Goal: Task Accomplishment & Management: Complete application form

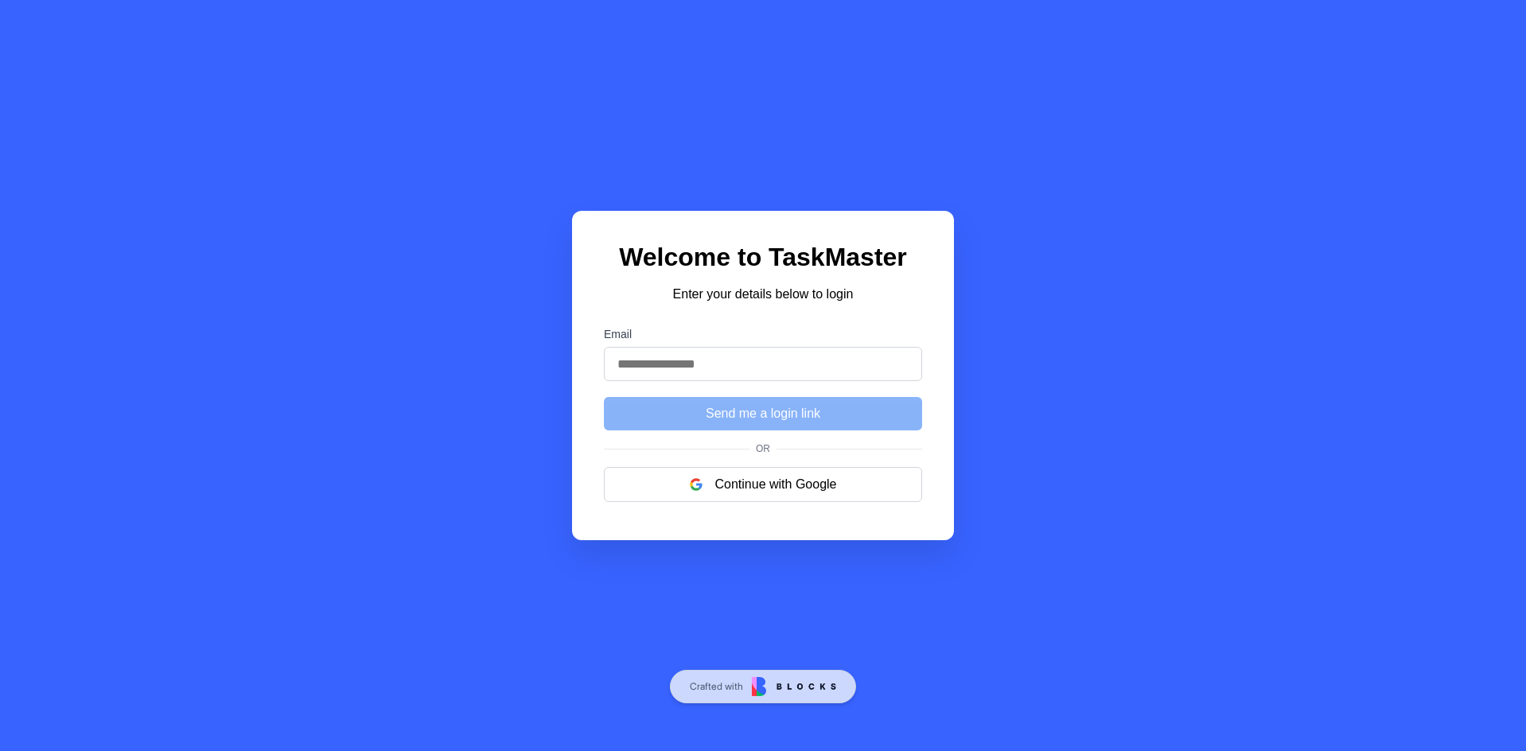
click at [783, 492] on button "Continue with Google" at bounding box center [763, 484] width 318 height 35
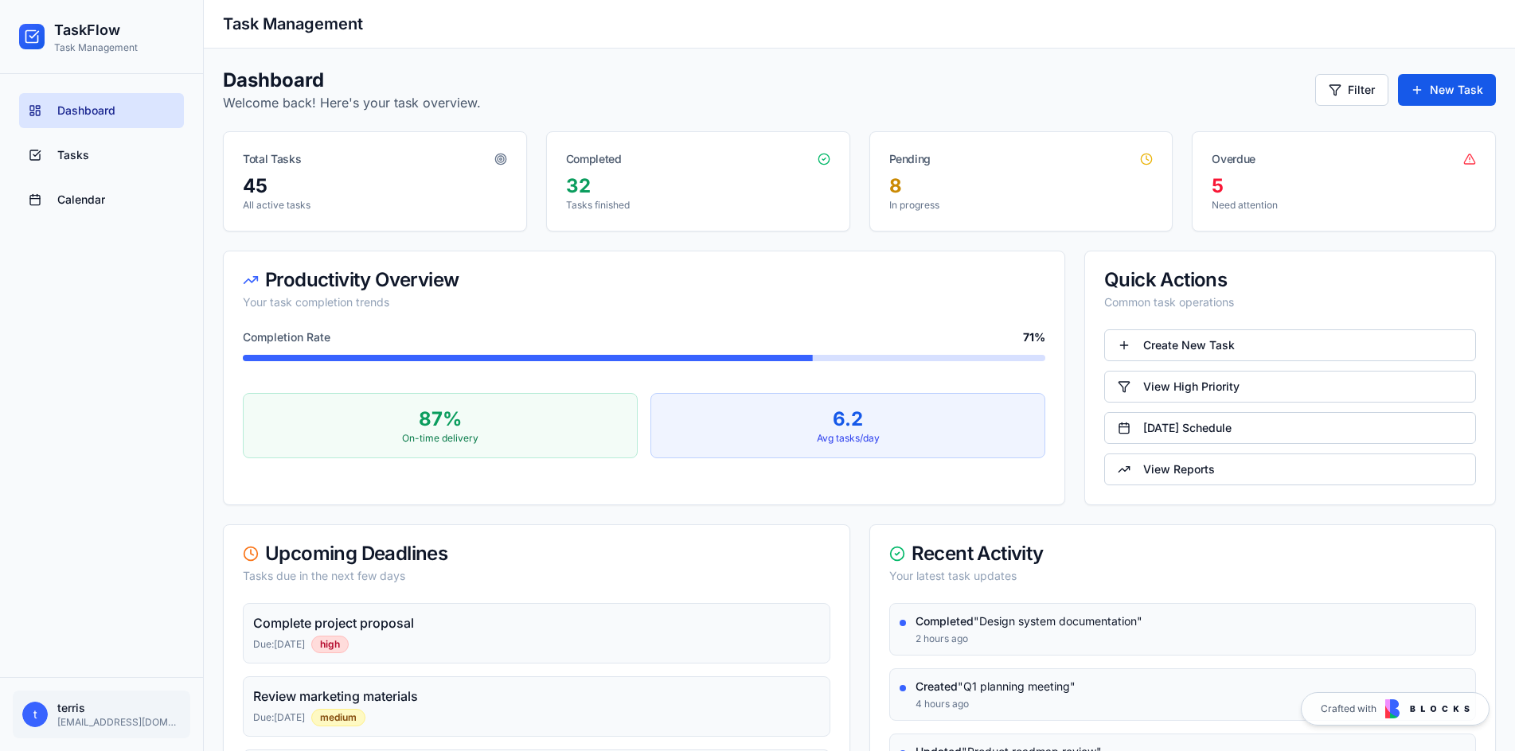
click at [1478, 95] on link "New Task" at bounding box center [1447, 90] width 98 height 32
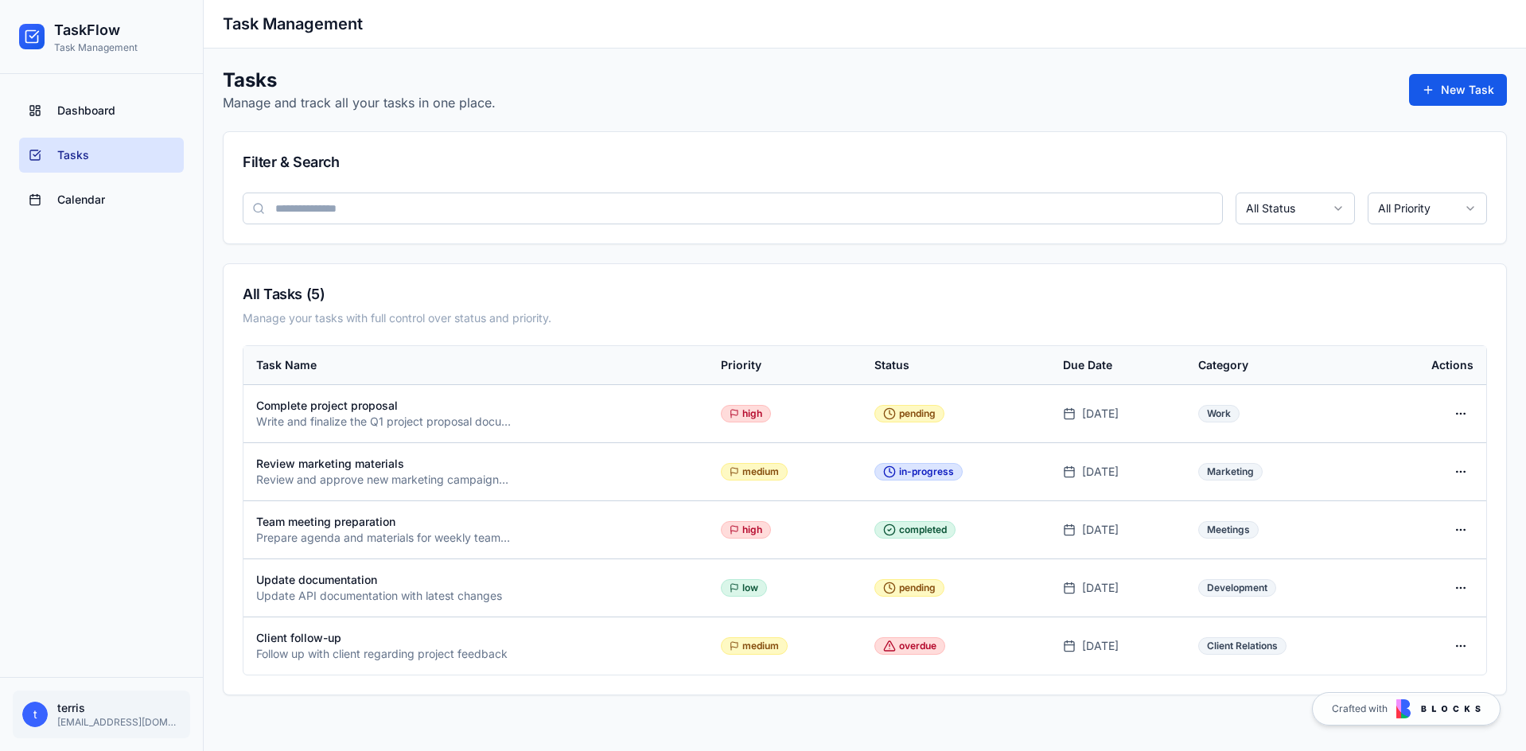
click at [90, 220] on div "Dashboard Tasks Calendar" at bounding box center [101, 155] width 177 height 137
click at [96, 204] on span "Calendar" at bounding box center [81, 200] width 48 height 16
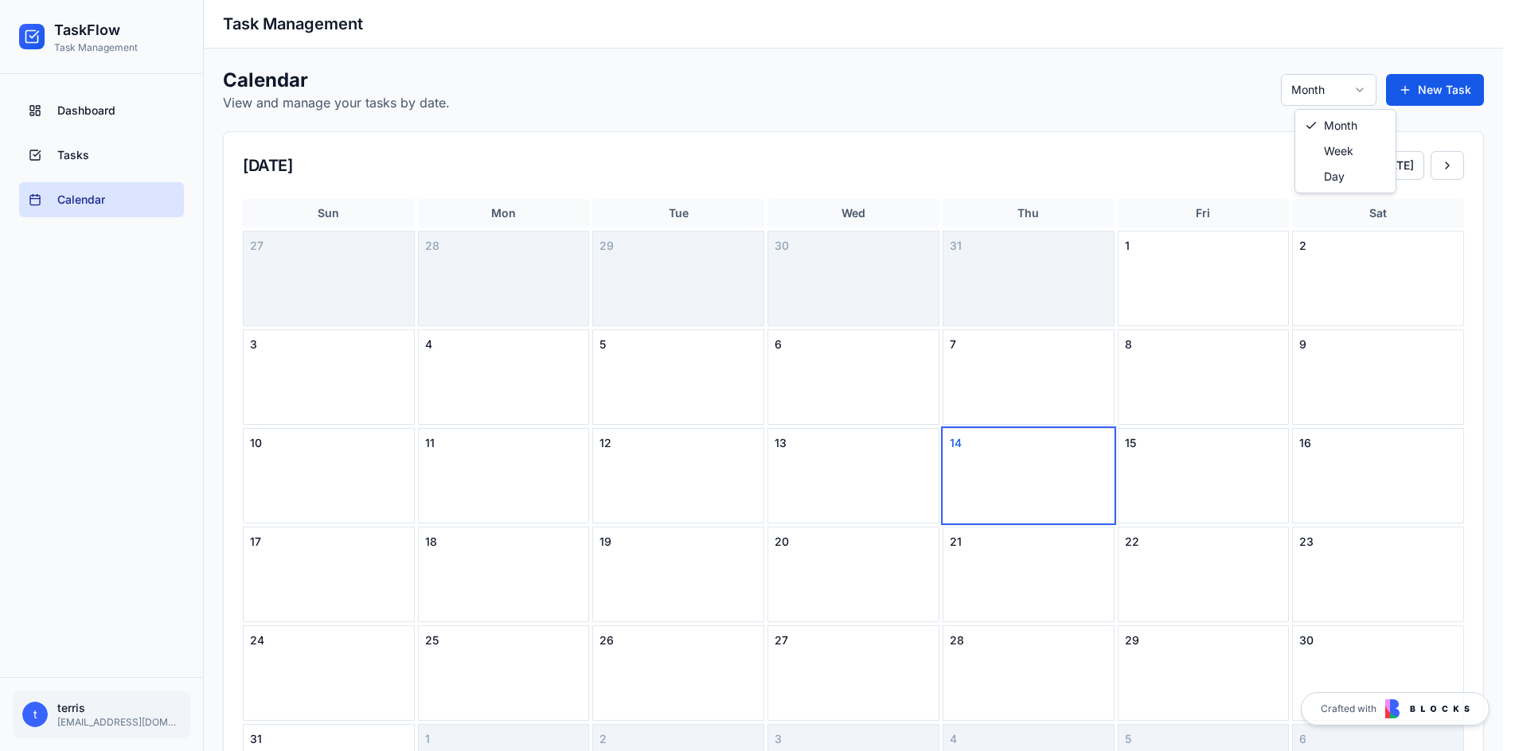
click at [1361, 74] on html "TaskFlow Task Management Dashboard Tasks Calendar t terris terris@terrisayres.c…" at bounding box center [757, 487] width 1515 height 975
click at [1429, 174] on button "[DATE]" at bounding box center [1407, 165] width 57 height 29
click at [1455, 164] on button at bounding box center [1458, 165] width 33 height 29
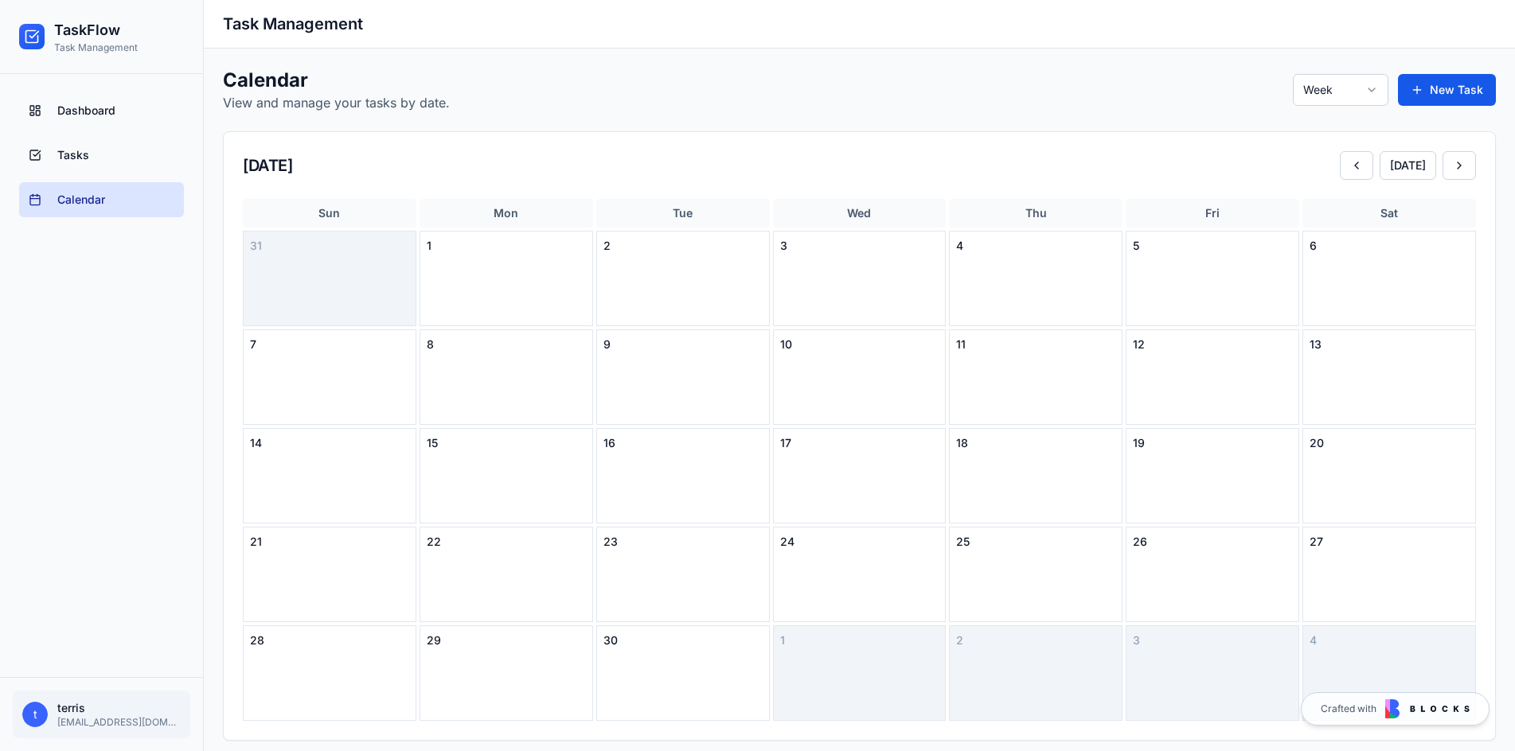
click at [1363, 104] on body "TaskFlow Task Management Dashboard Tasks Calendar t terris terris@terrisayres.c…" at bounding box center [757, 438] width 1515 height 876
click at [1346, 96] on html "TaskFlow Task Management Dashboard Tasks Calendar t terris terris@terrisayres.c…" at bounding box center [757, 438] width 1515 height 876
click at [1395, 162] on button "[DATE]" at bounding box center [1407, 165] width 57 height 29
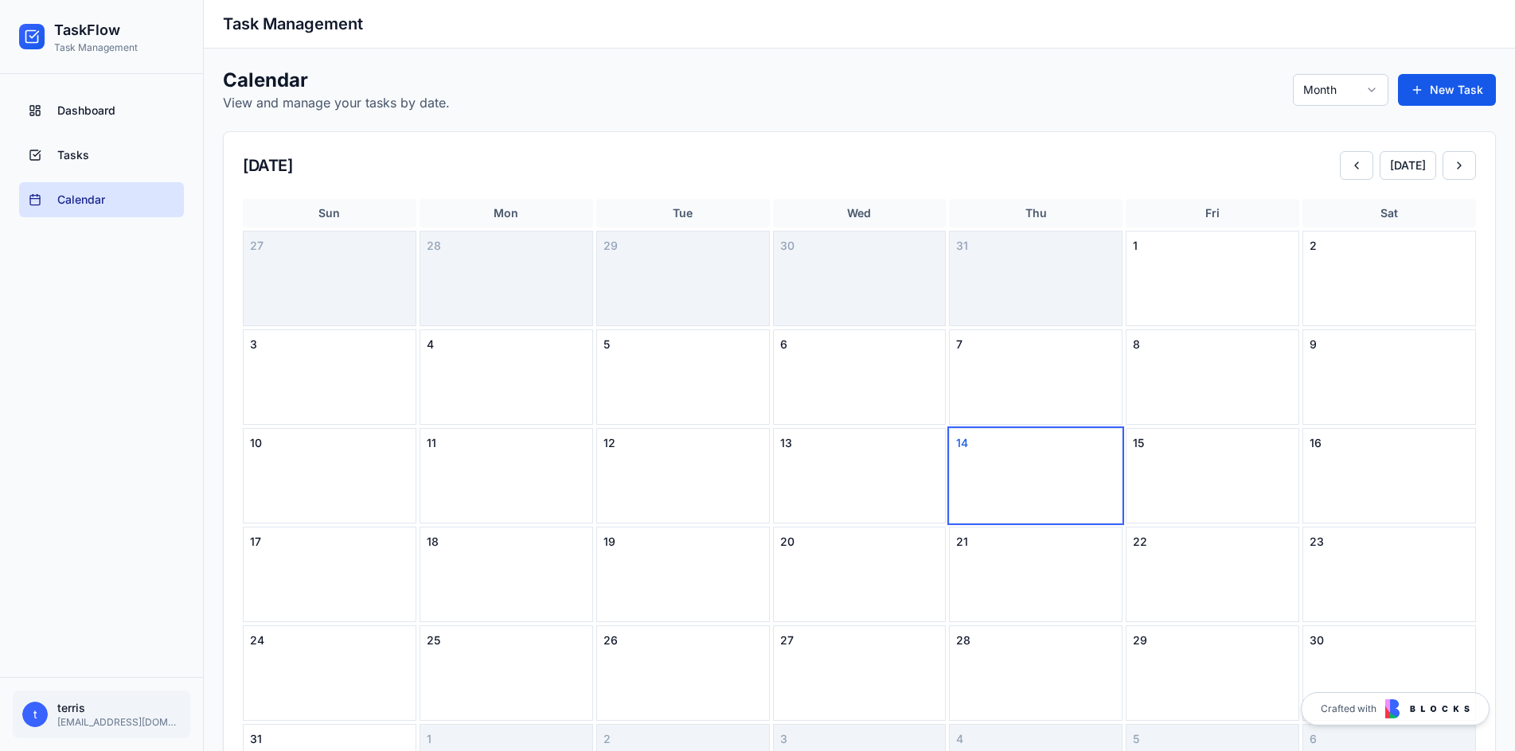
click at [84, 158] on span "Tasks" at bounding box center [73, 155] width 32 height 16
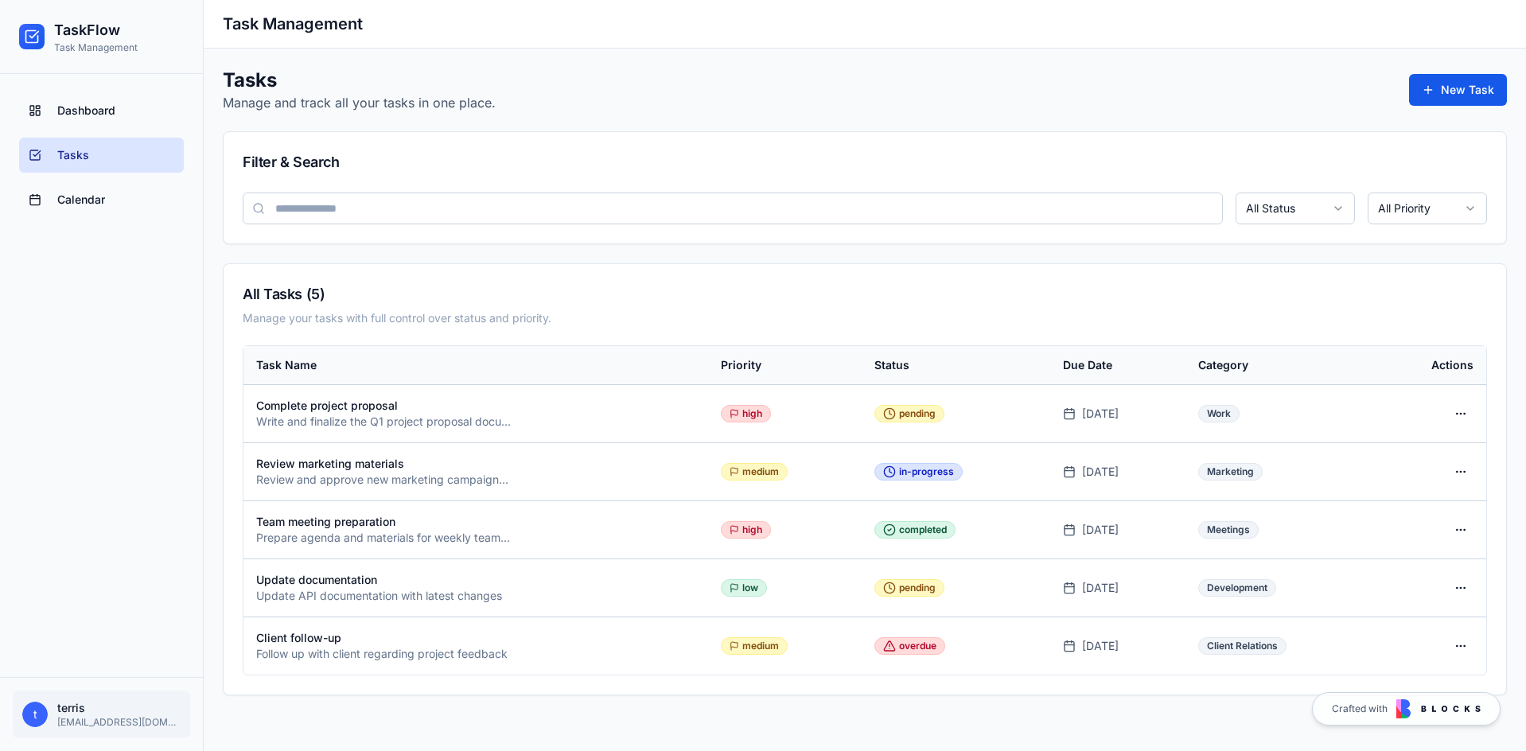
click at [1439, 98] on button "New Task" at bounding box center [1458, 90] width 98 height 32
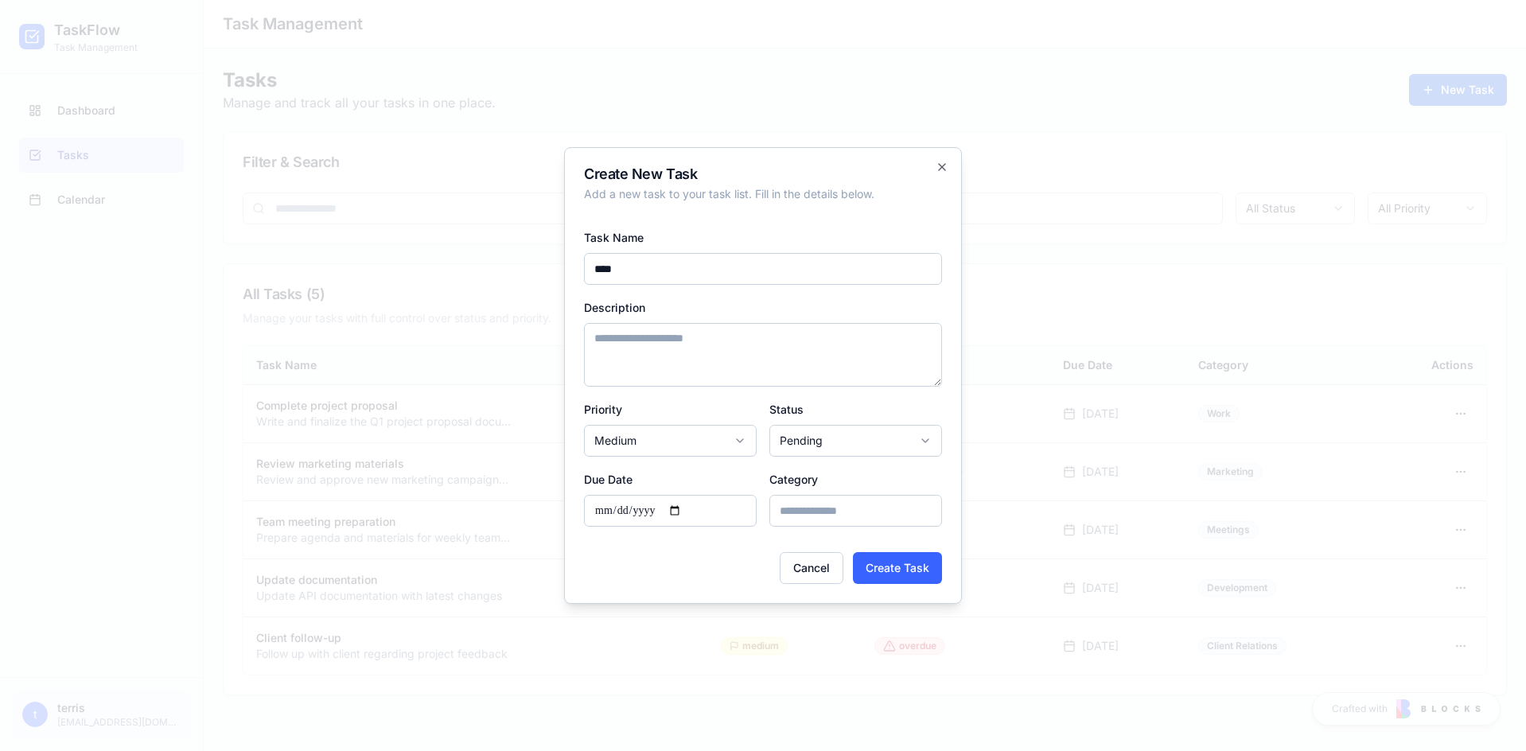
type input "****"
click at [712, 336] on textarea "Description" at bounding box center [763, 355] width 358 height 64
type textarea "****"
click at [699, 521] on input "Due Date" at bounding box center [670, 511] width 173 height 32
click at [685, 513] on input "Due Date" at bounding box center [670, 511] width 173 height 32
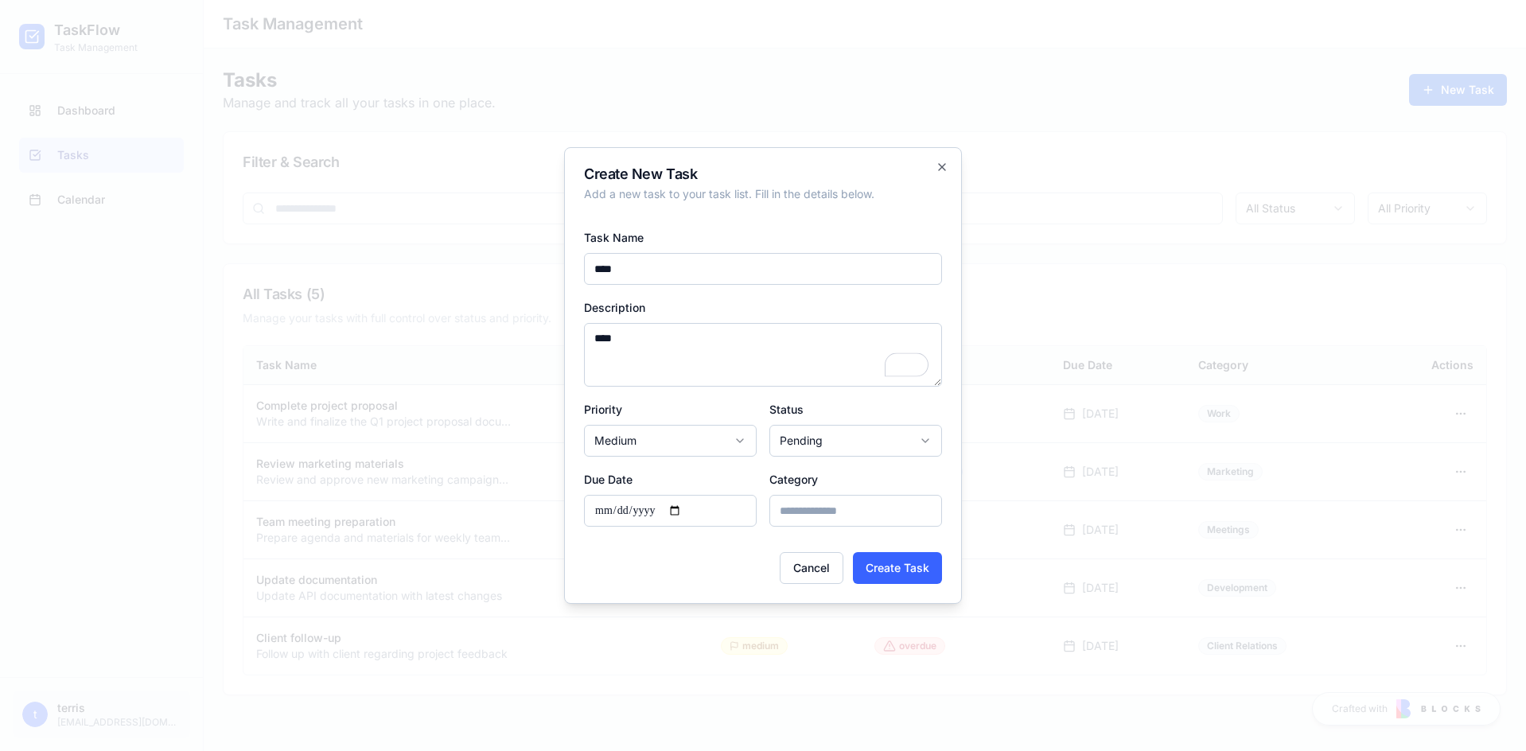
type input "**********"
click at [889, 556] on button "Create Task" at bounding box center [897, 568] width 89 height 32
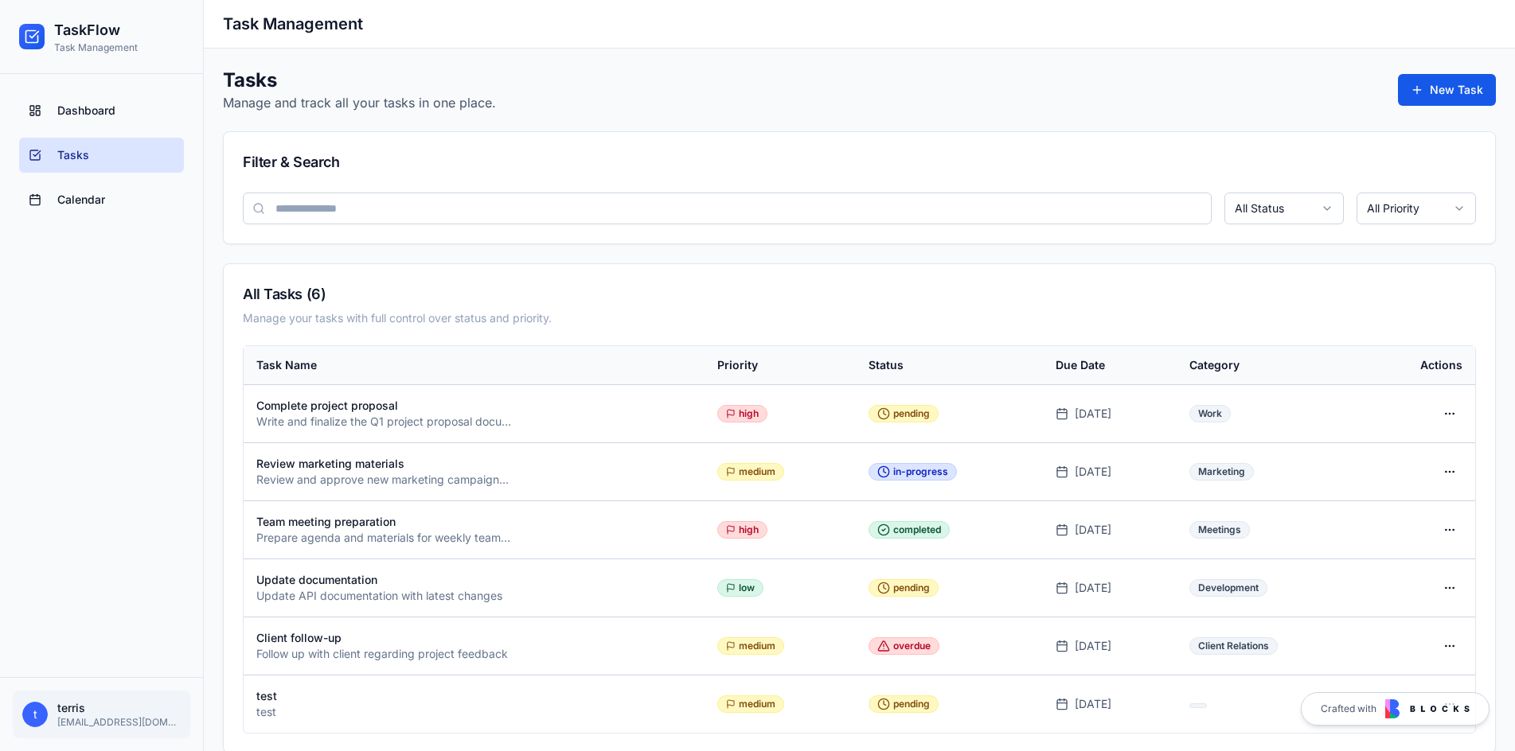
click at [100, 188] on link "Calendar" at bounding box center [101, 199] width 165 height 35
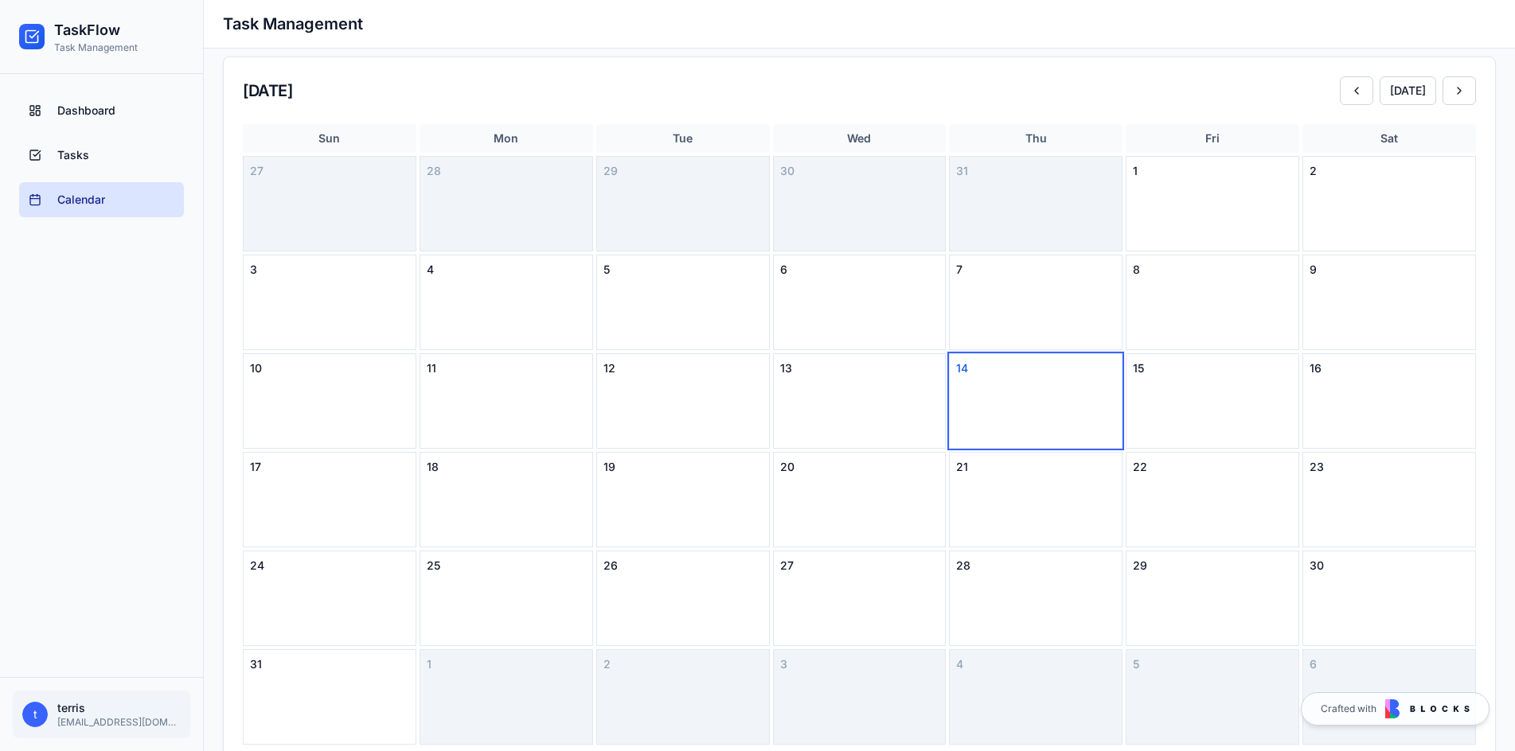
scroll to position [224, 0]
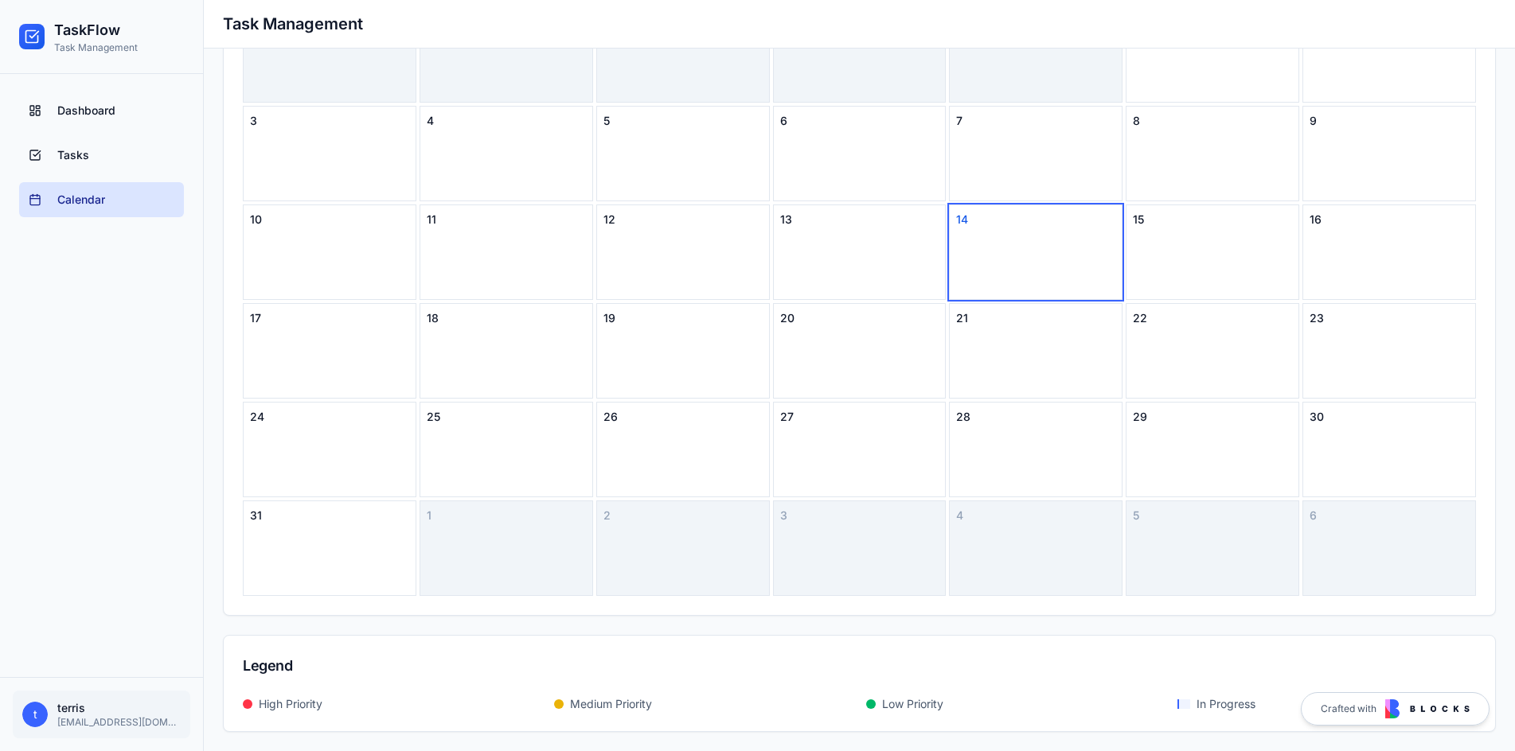
click at [1199, 232] on div "15" at bounding box center [1211, 253] width 173 height 96
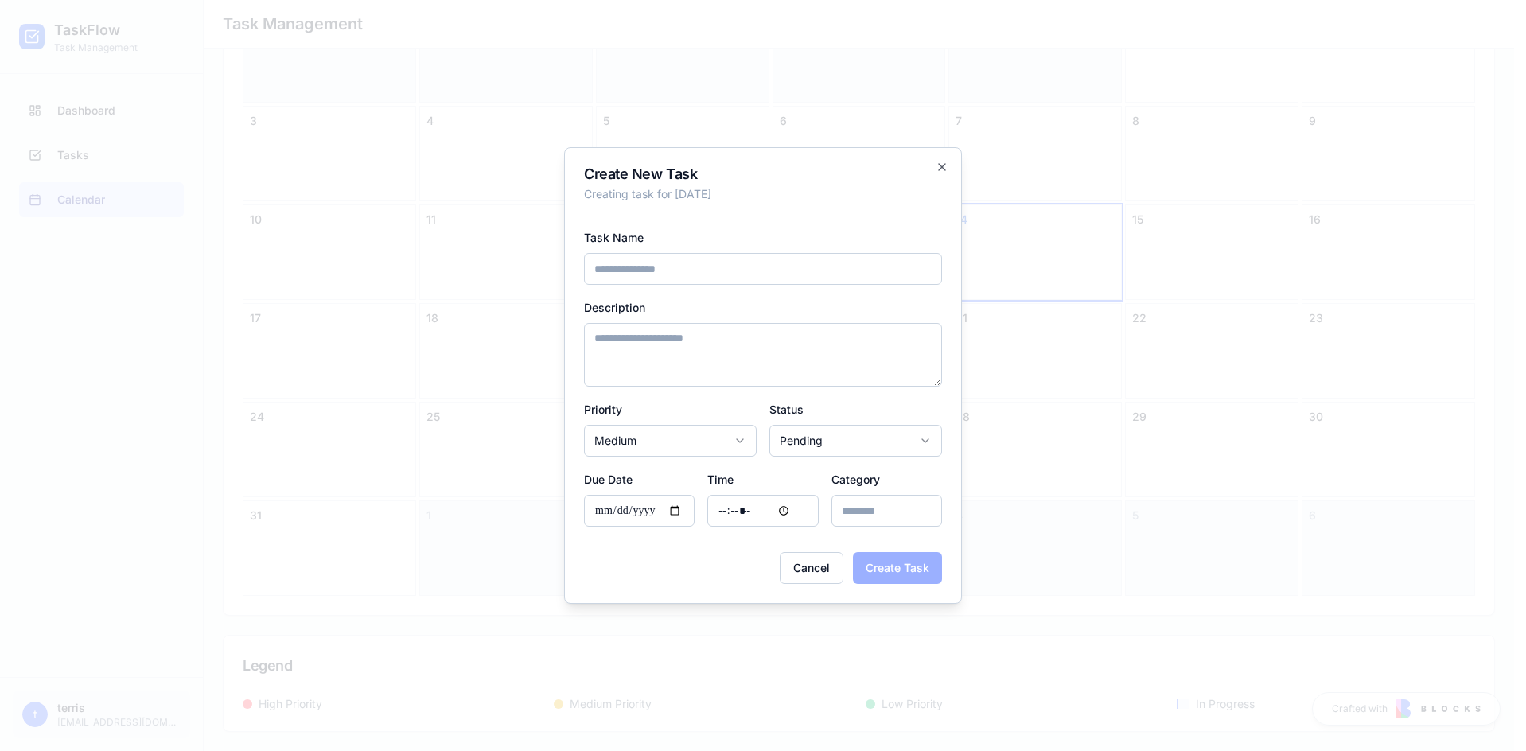
click at [949, 167] on div "**********" at bounding box center [763, 375] width 398 height 457
click at [941, 165] on icon "button" at bounding box center [942, 167] width 13 height 13
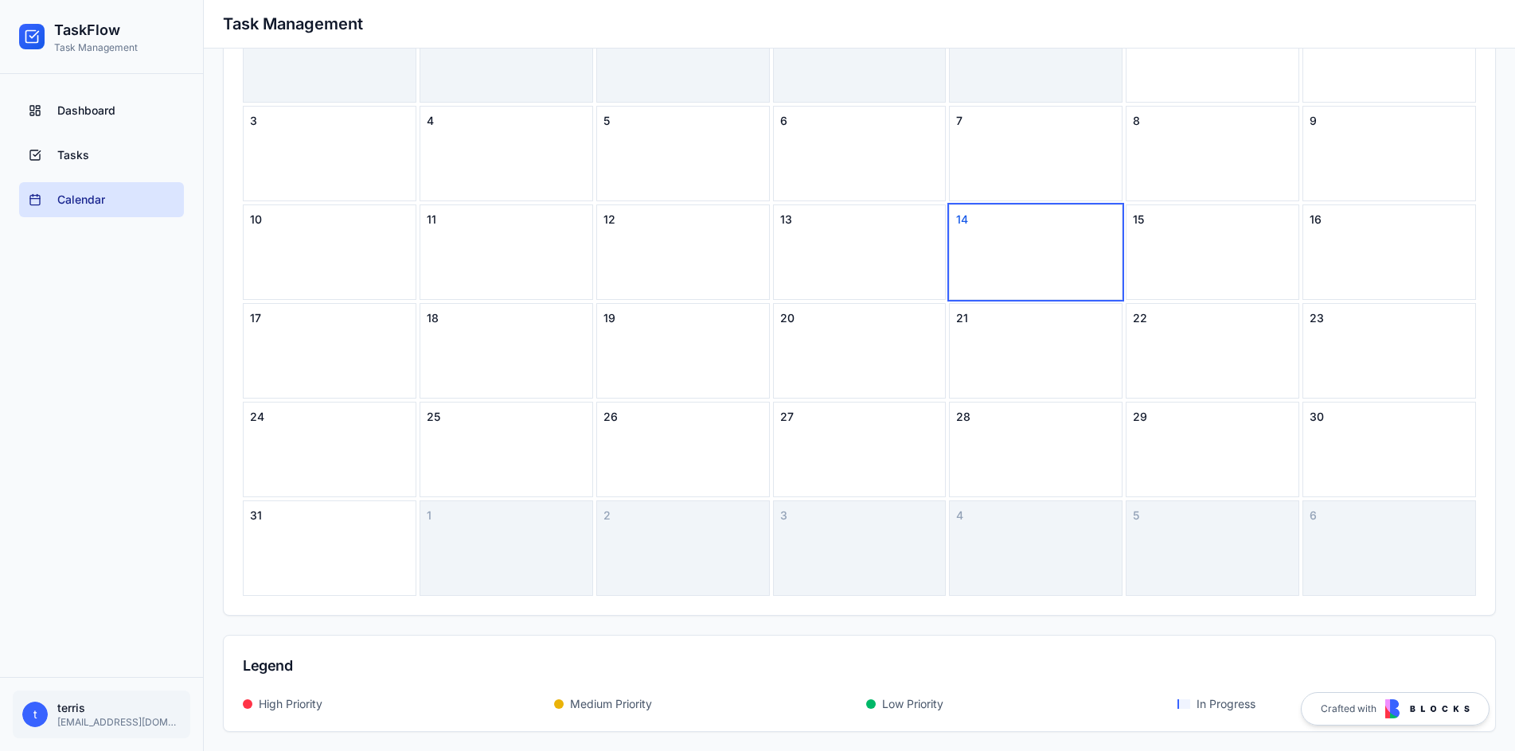
click at [43, 29] on div at bounding box center [31, 36] width 25 height 25
click at [33, 39] on icon at bounding box center [32, 37] width 16 height 16
click at [56, 701] on div "t terris terris@terrisayres.com" at bounding box center [101, 715] width 177 height 48
click at [31, 717] on span "t" at bounding box center [34, 714] width 25 height 25
drag, startPoint x: 34, startPoint y: 717, endPoint x: 89, endPoint y: 715, distance: 55.0
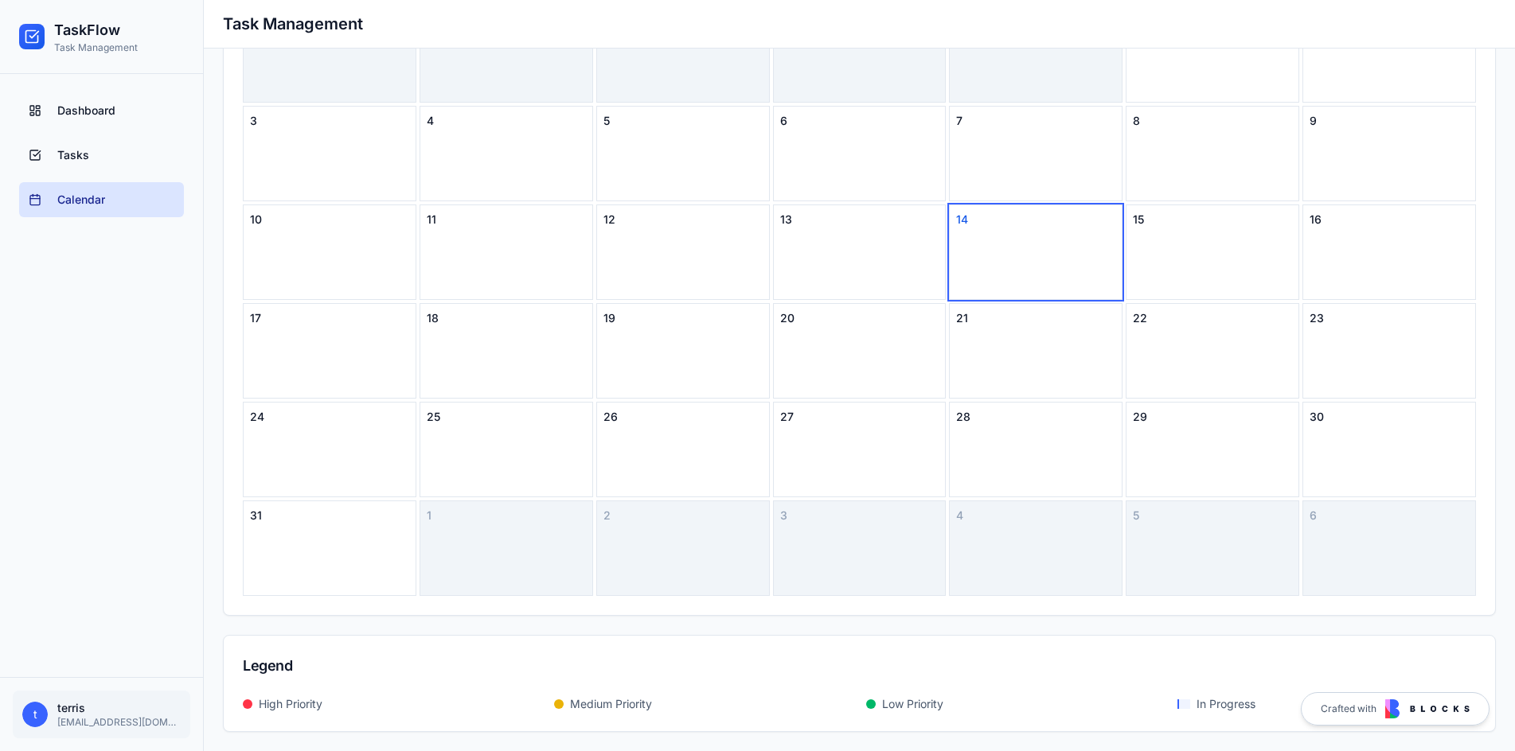
click at [37, 717] on span "t" at bounding box center [34, 714] width 25 height 25
click at [119, 146] on link "Tasks" at bounding box center [101, 155] width 165 height 35
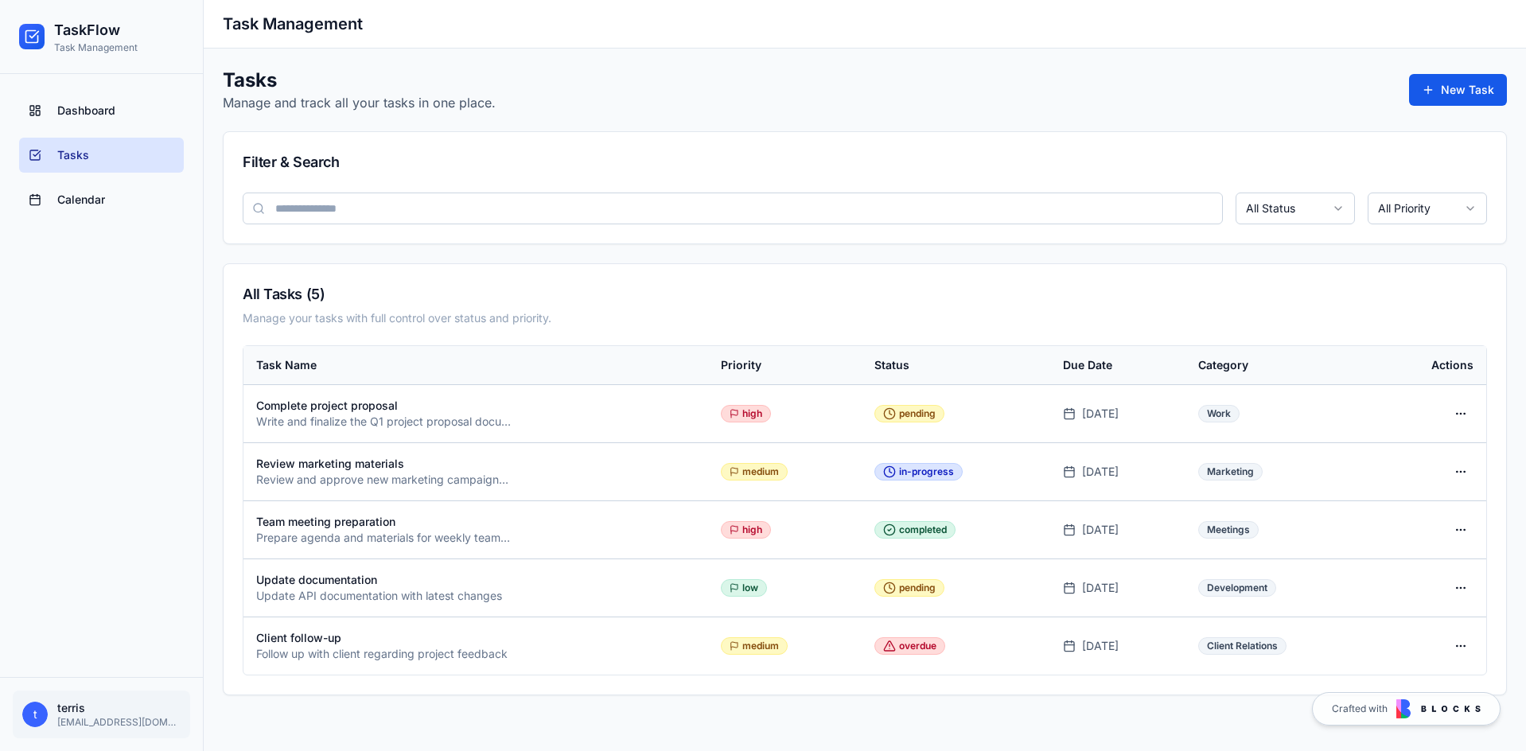
click at [323, 637] on div "Client follow-up" at bounding box center [475, 638] width 439 height 16
click at [1338, 201] on html "TaskFlow Task Management Dashboard Tasks Calendar t terris terris@terrisayres.c…" at bounding box center [763, 375] width 1526 height 751
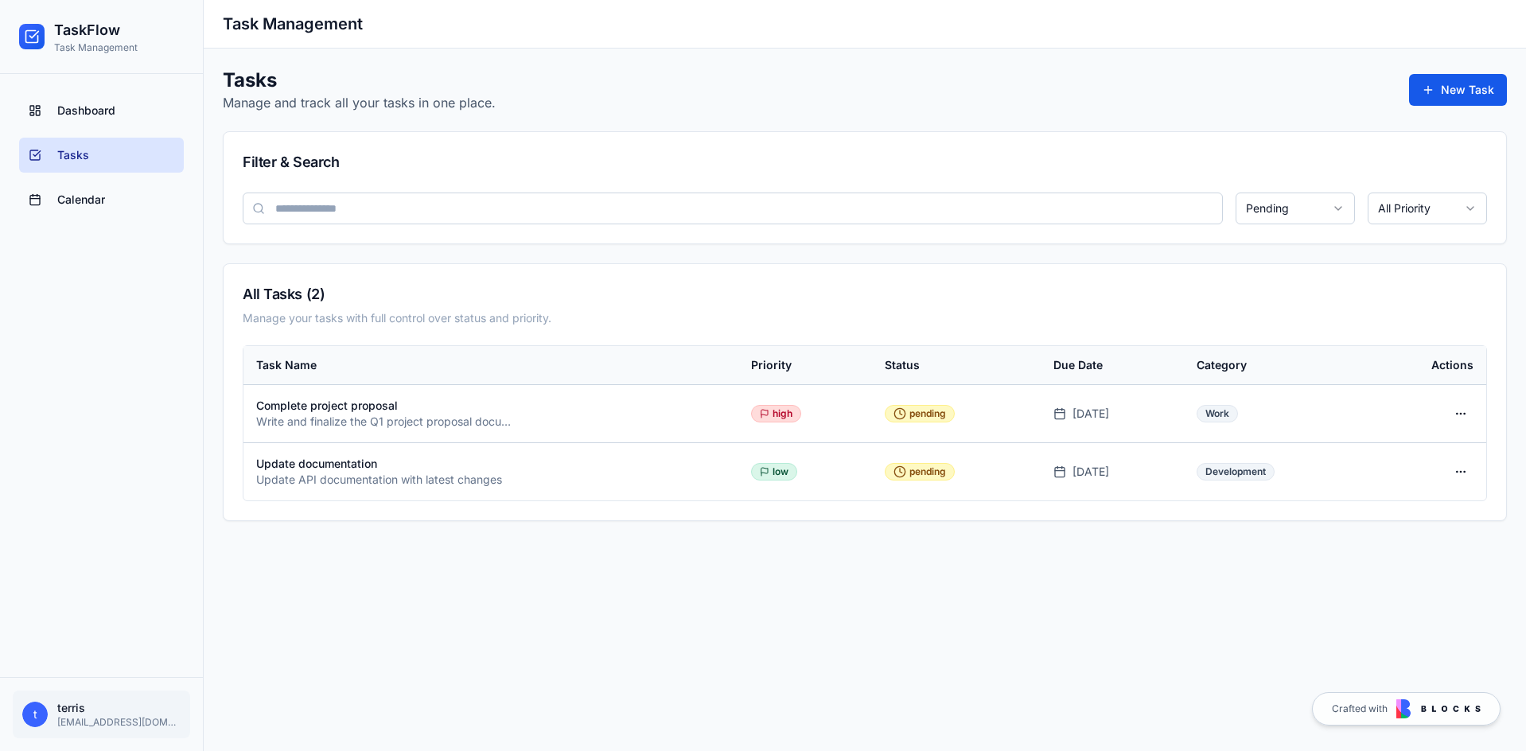
click at [1331, 216] on html "TaskFlow Task Management Dashboard Tasks Calendar t terris terris@terrisayres.c…" at bounding box center [763, 375] width 1526 height 751
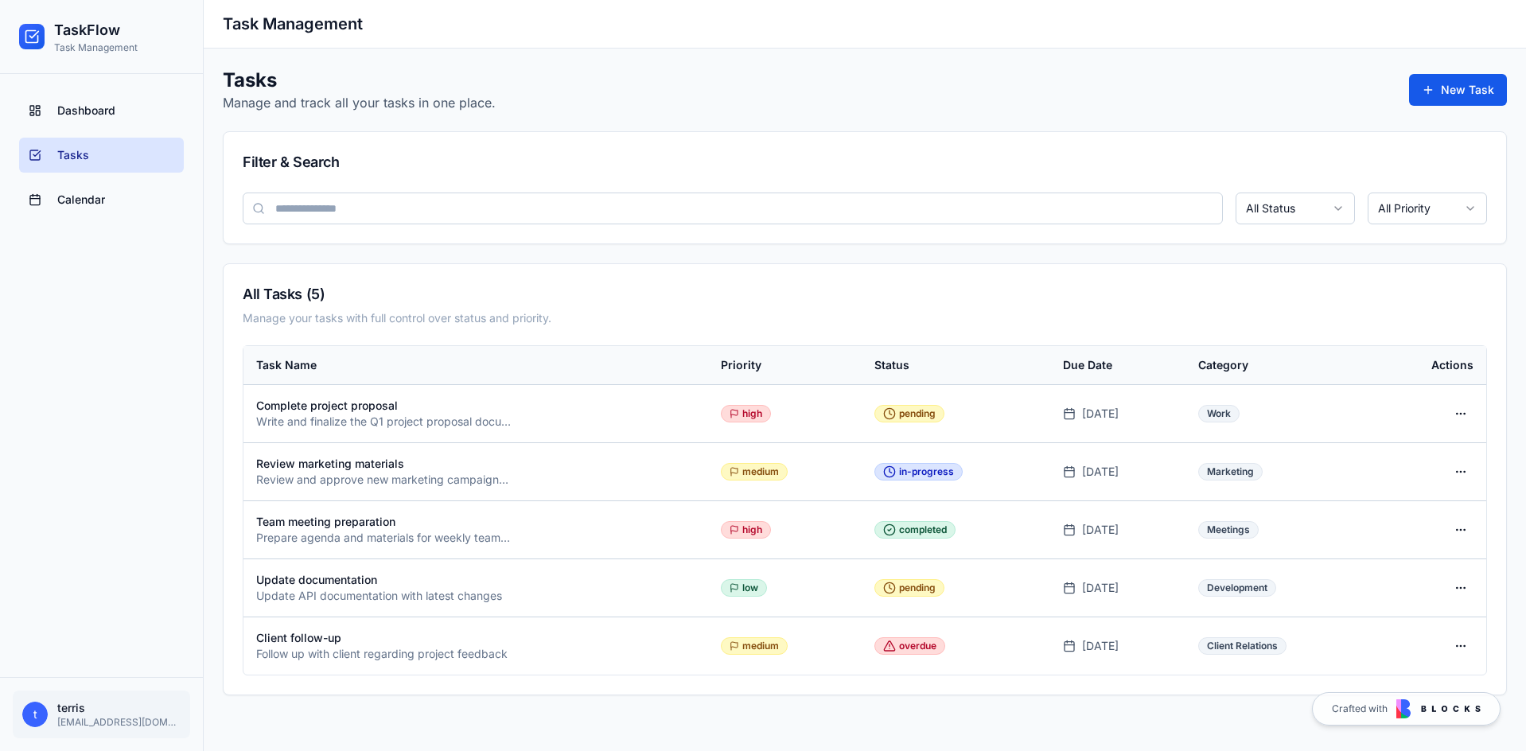
click at [1303, 240] on div "All Status All Priority" at bounding box center [865, 218] width 1283 height 51
click at [1461, 650] on html "TaskFlow Task Management Dashboard Tasks Calendar t terris terris@terrisayres.c…" at bounding box center [763, 375] width 1526 height 751
click at [1442, 687] on div "Edit" at bounding box center [1423, 678] width 94 height 25
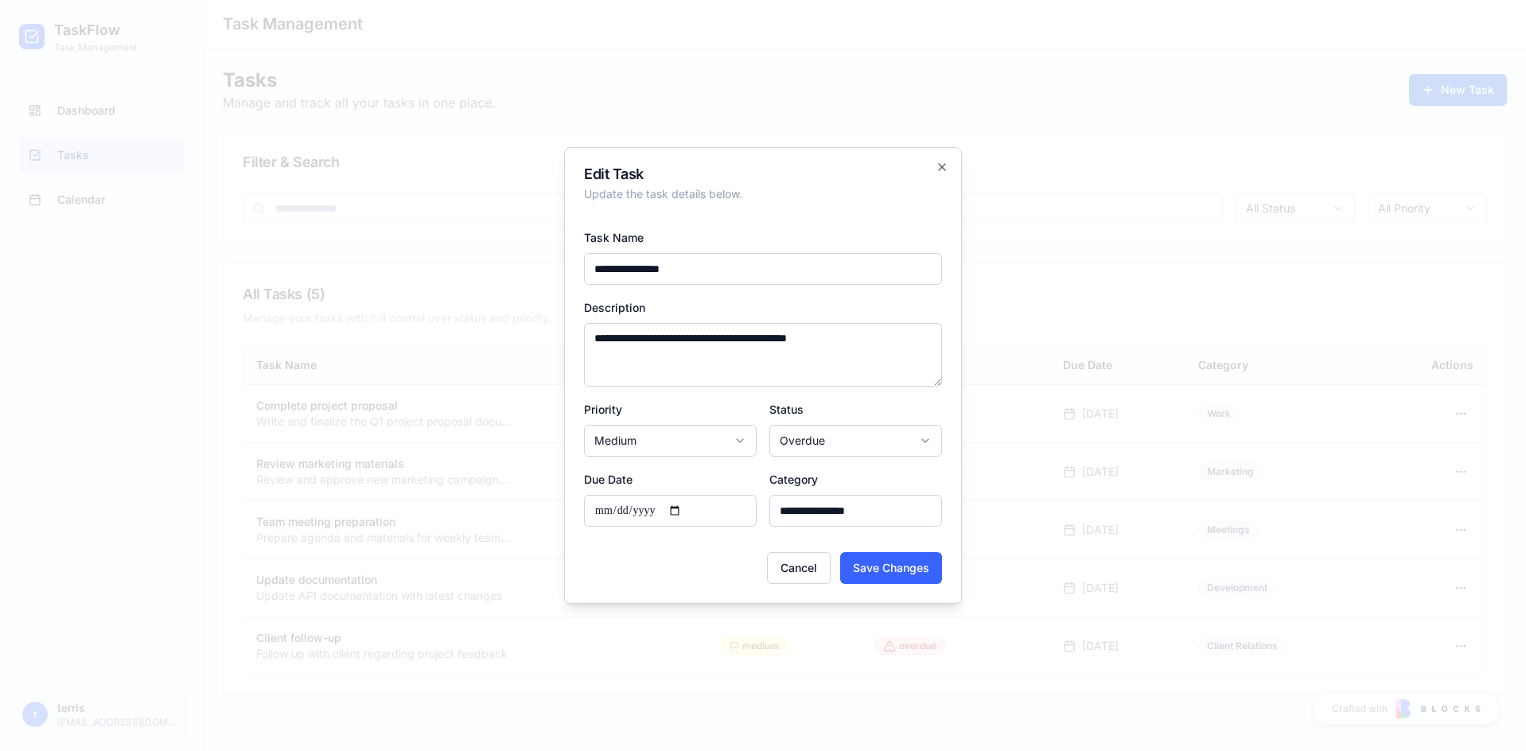
click at [688, 509] on input "**********" at bounding box center [670, 511] width 173 height 32
type input "**********"
click at [921, 569] on button "Save Changes" at bounding box center [891, 568] width 102 height 32
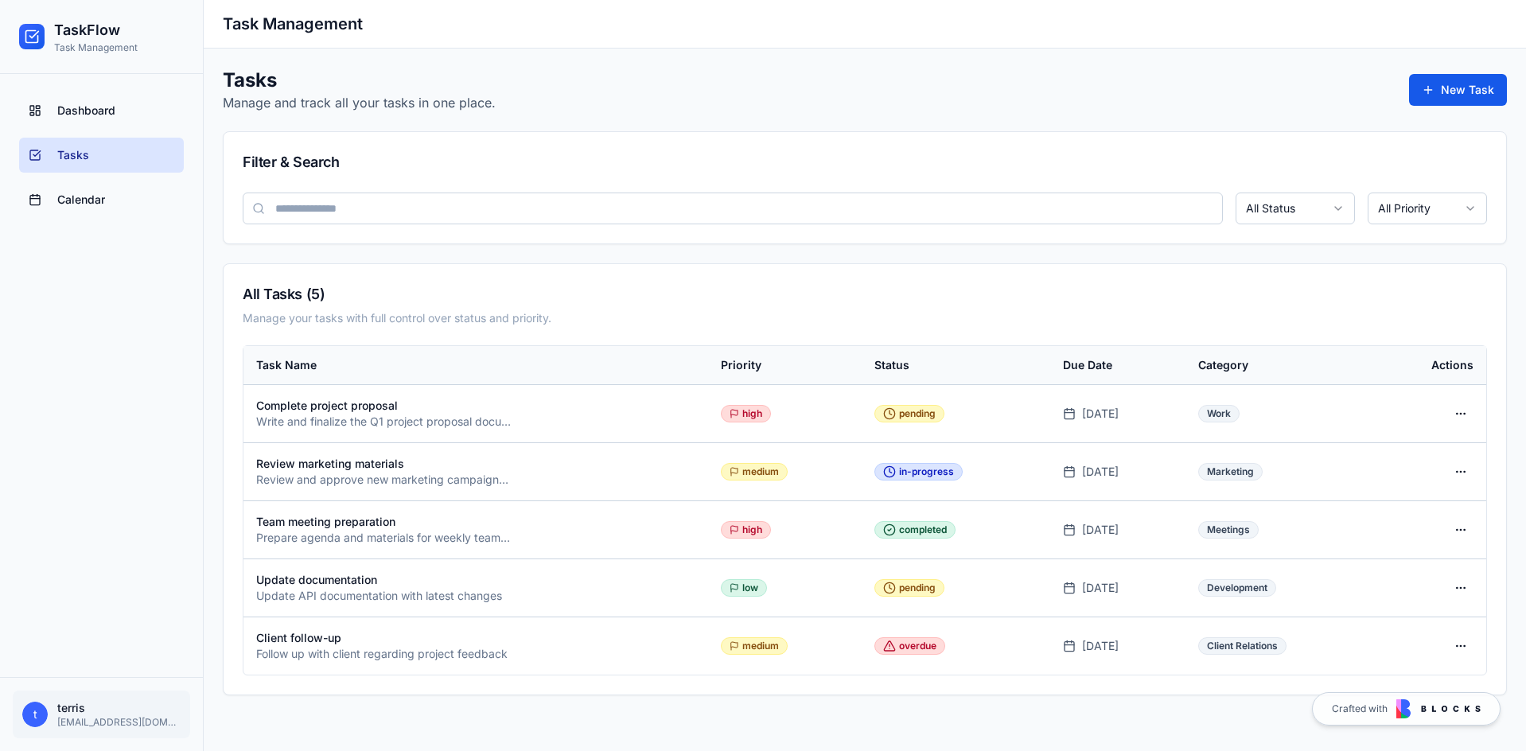
click at [112, 202] on link "Calendar" at bounding box center [101, 199] width 165 height 35
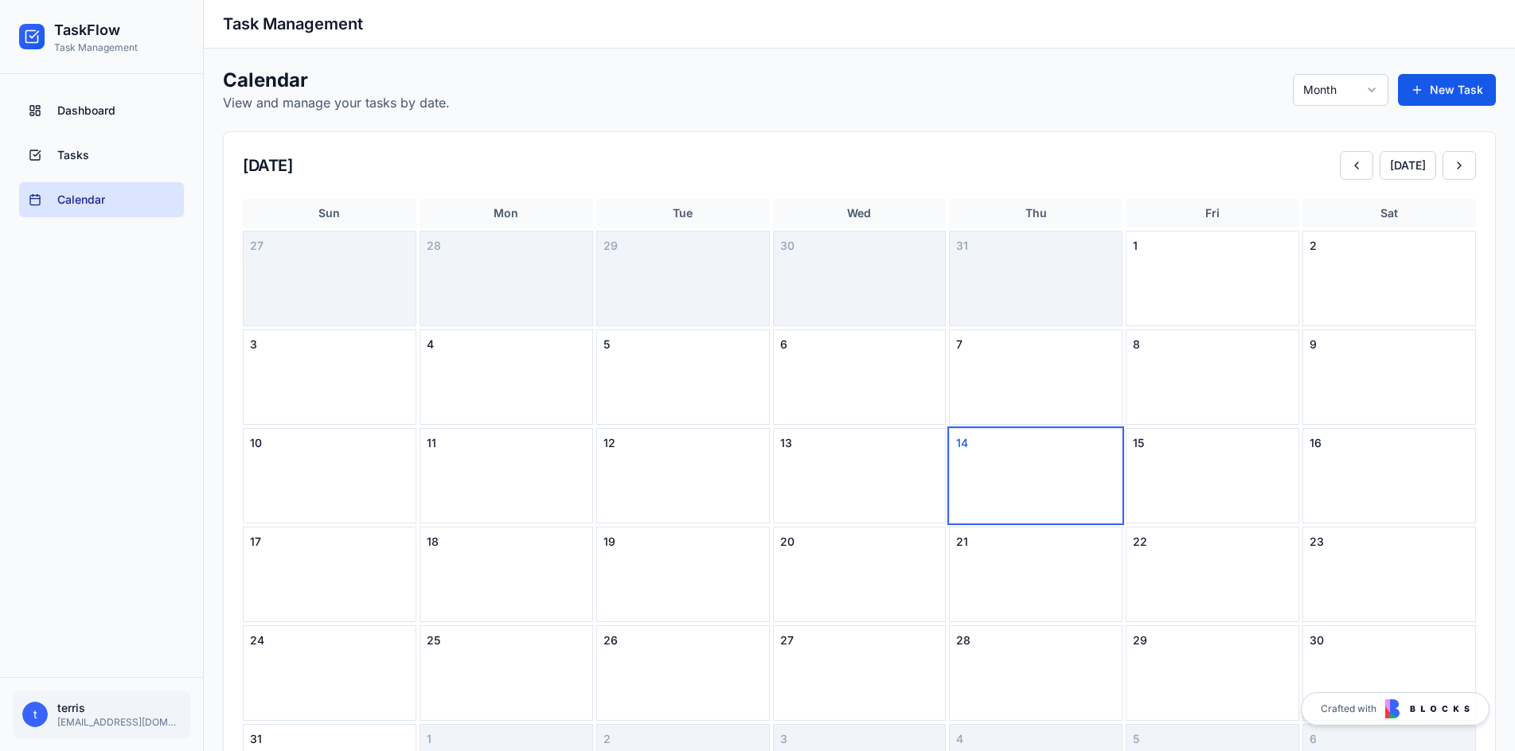
click at [1387, 466] on div "16" at bounding box center [1388, 476] width 173 height 96
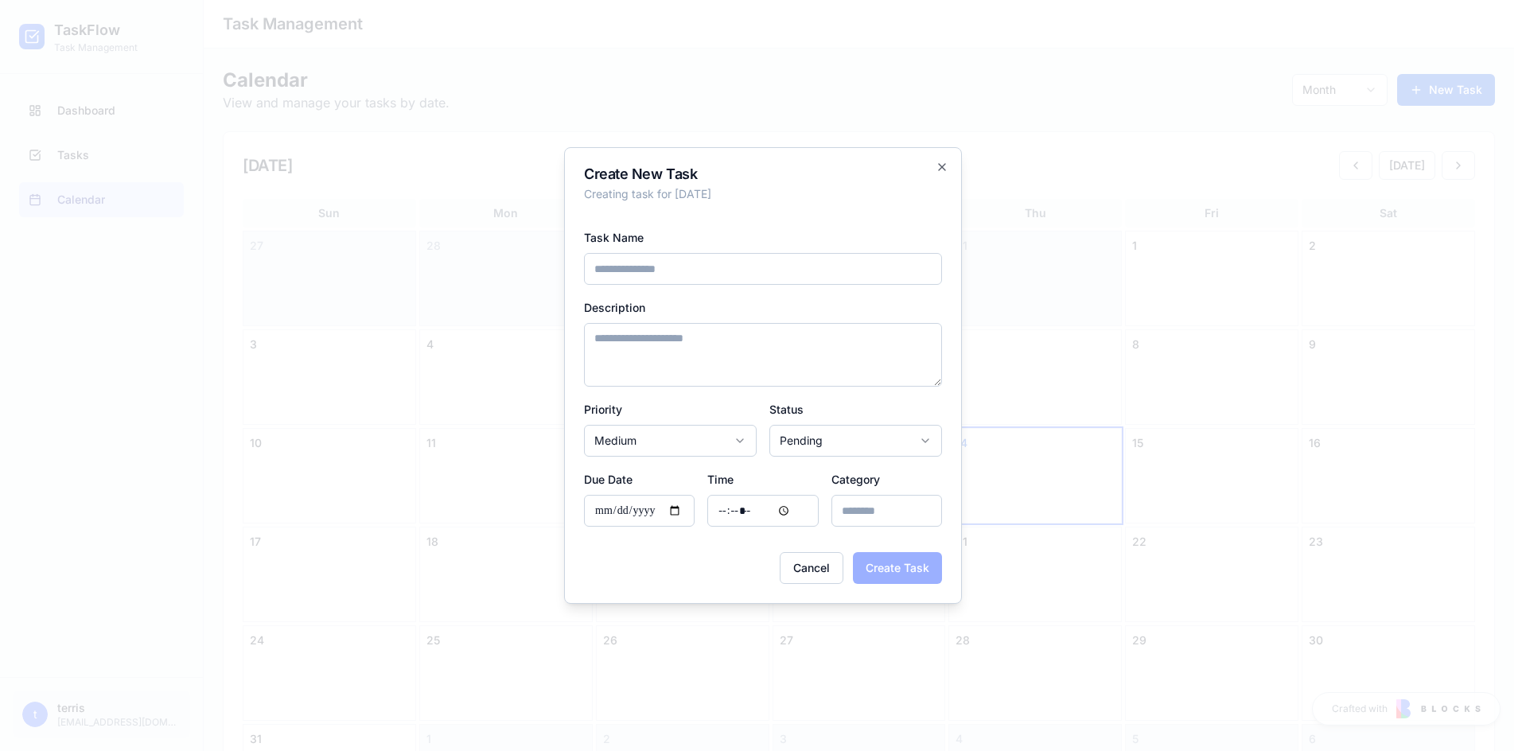
click at [945, 160] on div "**********" at bounding box center [763, 375] width 398 height 457
click at [943, 164] on icon "button" at bounding box center [942, 167] width 13 height 13
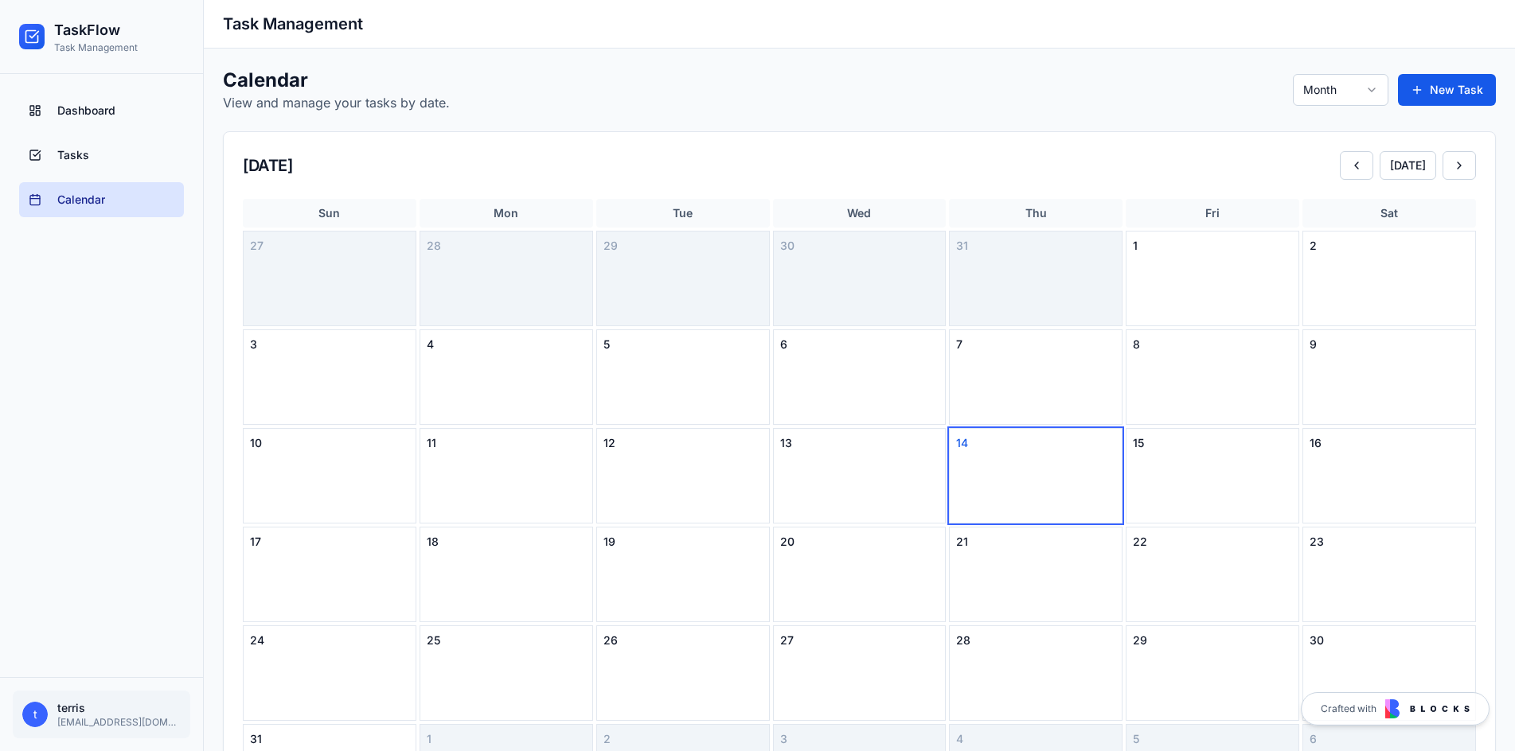
click at [1354, 86] on html "TaskFlow Task Management Dashboard Tasks Calendar t terris terris@terrisayres.c…" at bounding box center [757, 487] width 1515 height 975
click at [1359, 94] on html "TaskFlow Task Management Dashboard Tasks Calendar t terris terris@terrisayres.c…" at bounding box center [757, 487] width 1515 height 975
click at [1375, 90] on html "TaskFlow Task Management Dashboard Tasks Calendar t terris terris@terrisayres.c…" at bounding box center [757, 487] width 1515 height 975
click at [1425, 717] on img at bounding box center [1427, 709] width 84 height 19
click at [1372, 85] on html "TaskFlow Task Management Dashboard Tasks Calendar t terris [EMAIL_ADDRESS][DOMA…" at bounding box center [757, 487] width 1515 height 975
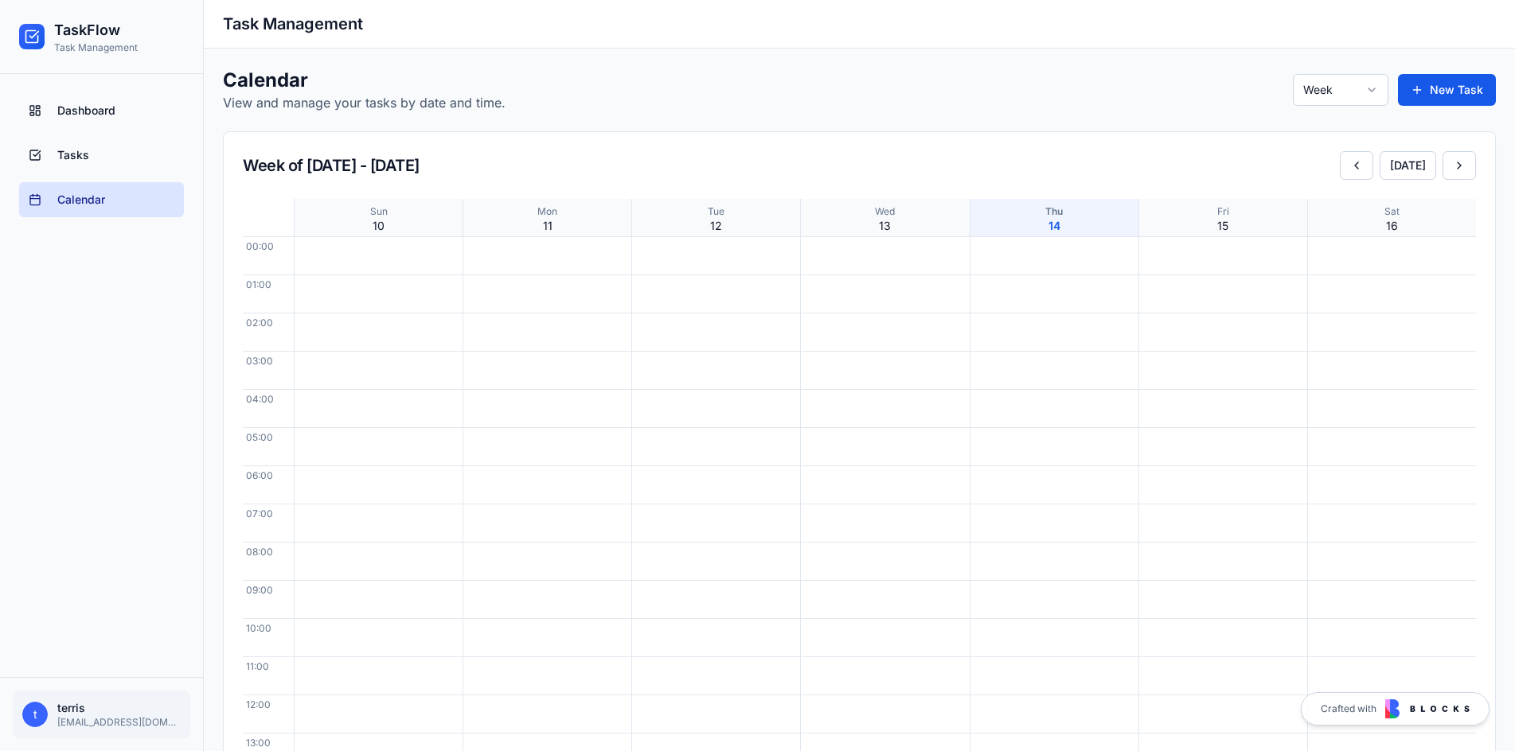
click at [45, 138] on link "Tasks" at bounding box center [101, 155] width 165 height 35
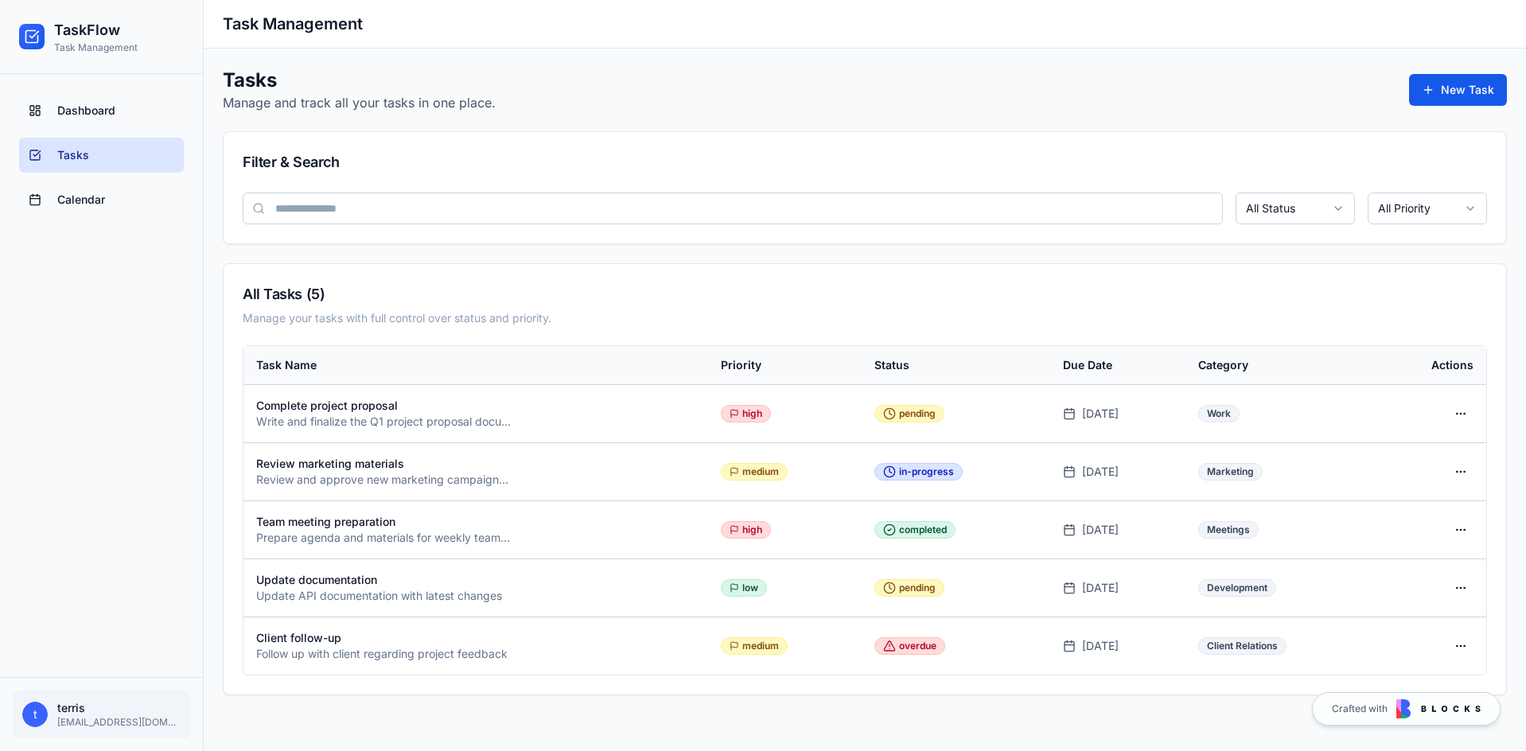
click at [511, 644] on div "Client follow-up" at bounding box center [475, 638] width 439 height 16
click at [443, 658] on div "Follow up with client regarding project feedback" at bounding box center [383, 654] width 255 height 16
click at [280, 649] on div "Follow up with client regarding project feedback" at bounding box center [383, 654] width 255 height 16
click at [731, 645] on icon at bounding box center [734, 645] width 6 height 6
drag, startPoint x: 867, startPoint y: 645, endPoint x: 1133, endPoint y: 637, distance: 265.2
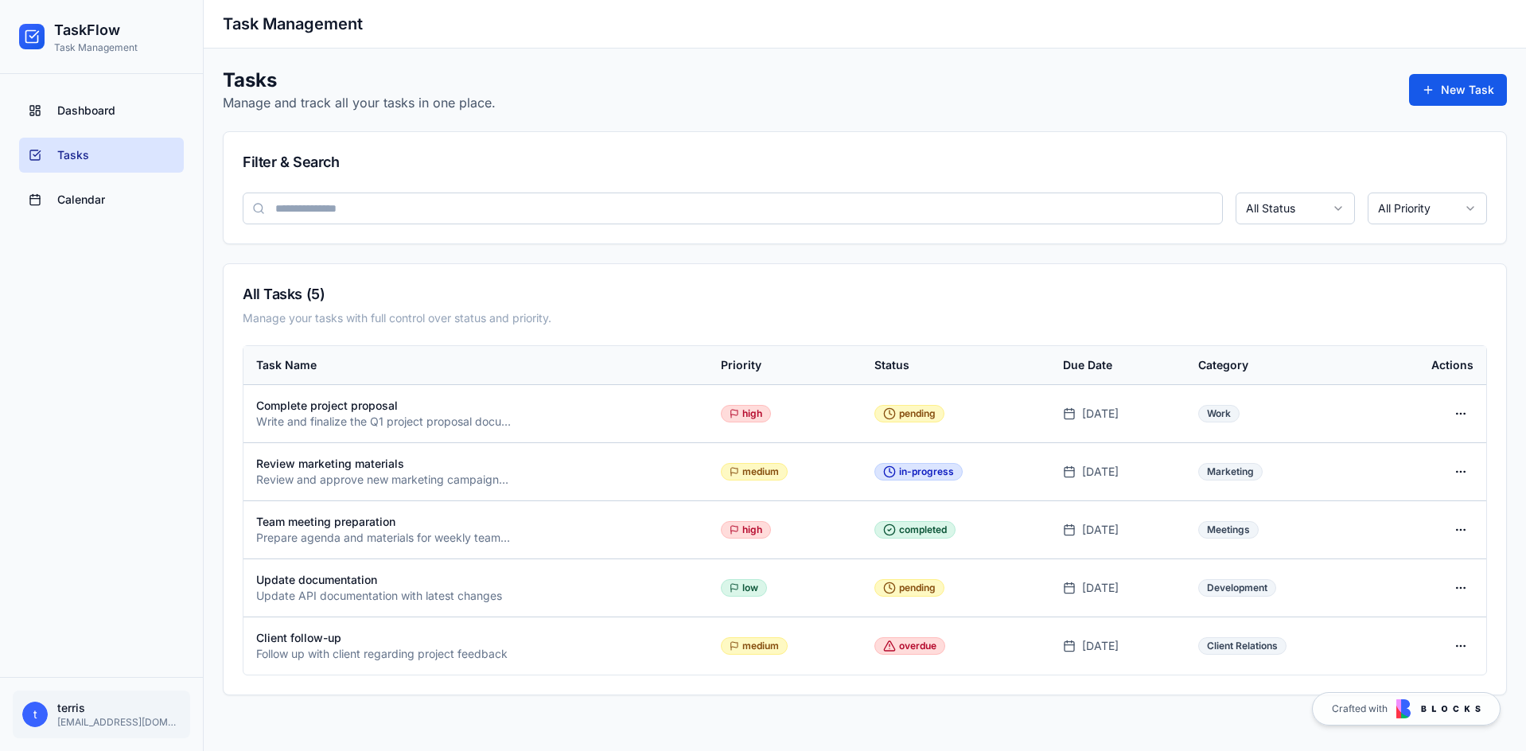
click at [900, 645] on div "overdue" at bounding box center [910, 646] width 71 height 18
click at [1462, 650] on html "TaskFlow Task Management Dashboard Tasks Calendar t terris terris@terrisayres.c…" at bounding box center [763, 375] width 1526 height 751
click at [1409, 682] on div "Edit" at bounding box center [1423, 678] width 94 height 25
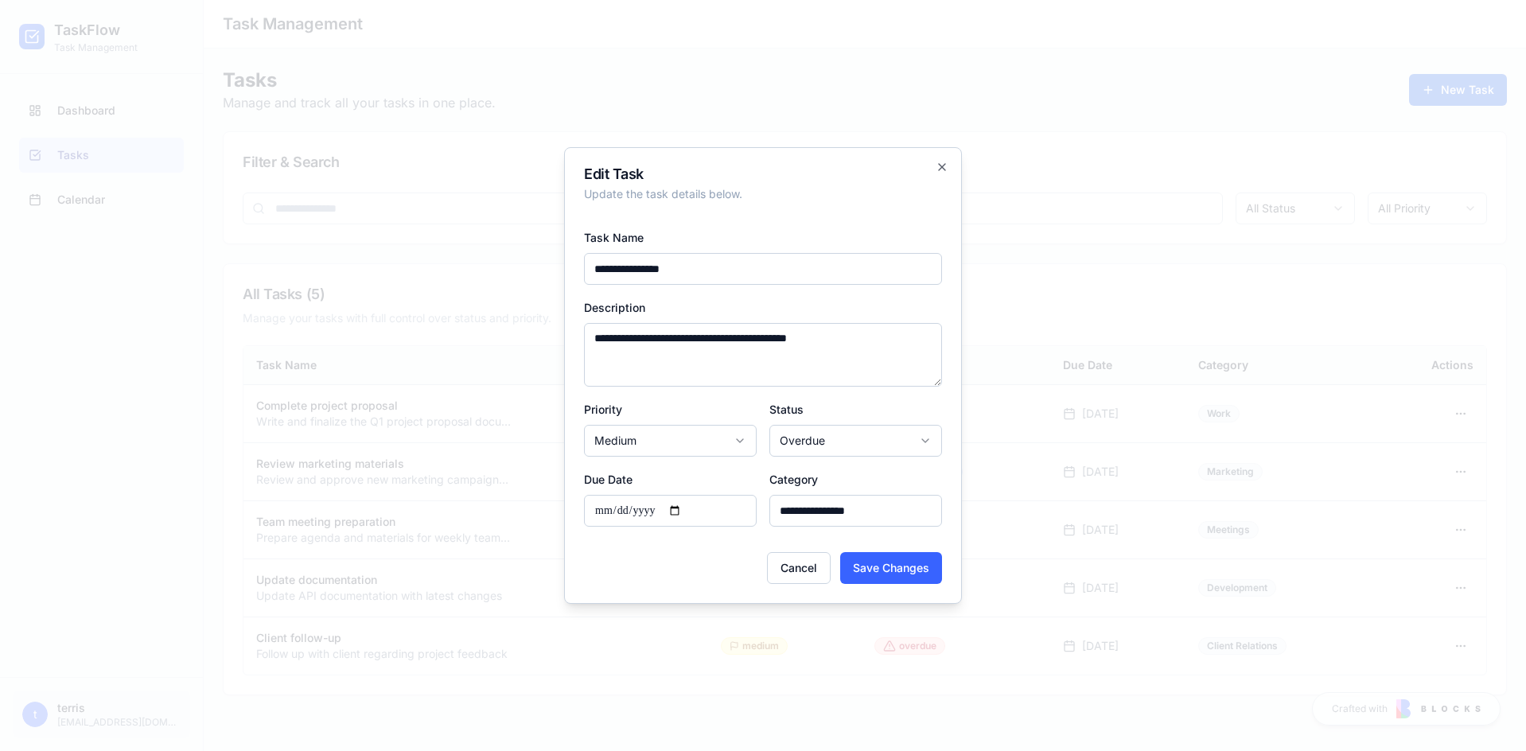
click at [719, 511] on input "**********" at bounding box center [670, 511] width 173 height 32
click at [687, 513] on input "**********" at bounding box center [670, 511] width 173 height 32
click at [694, 508] on input "**********" at bounding box center [670, 511] width 173 height 32
type input "**********"
click at [876, 565] on button "Save Changes" at bounding box center [891, 568] width 102 height 32
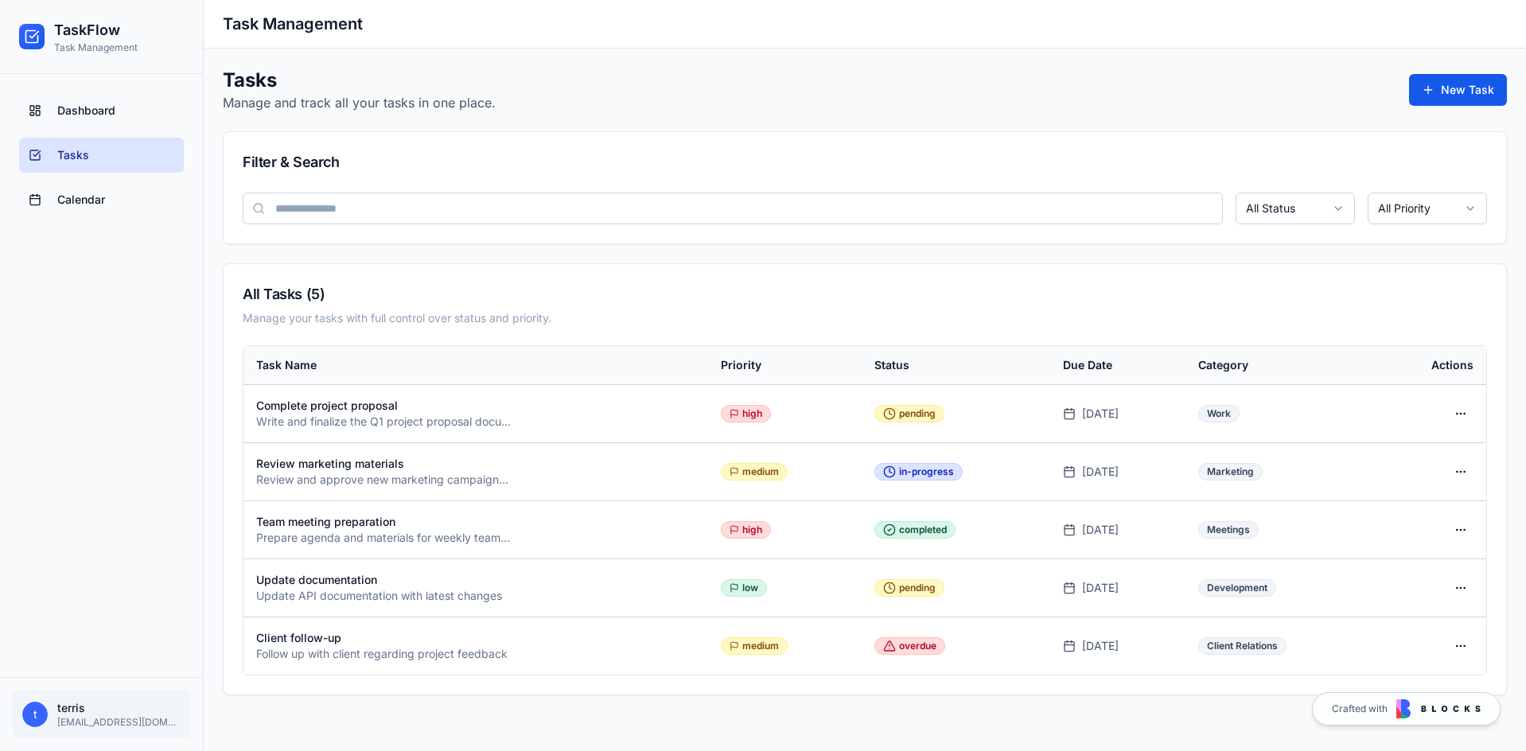
click at [102, 203] on span "Calendar" at bounding box center [81, 200] width 48 height 16
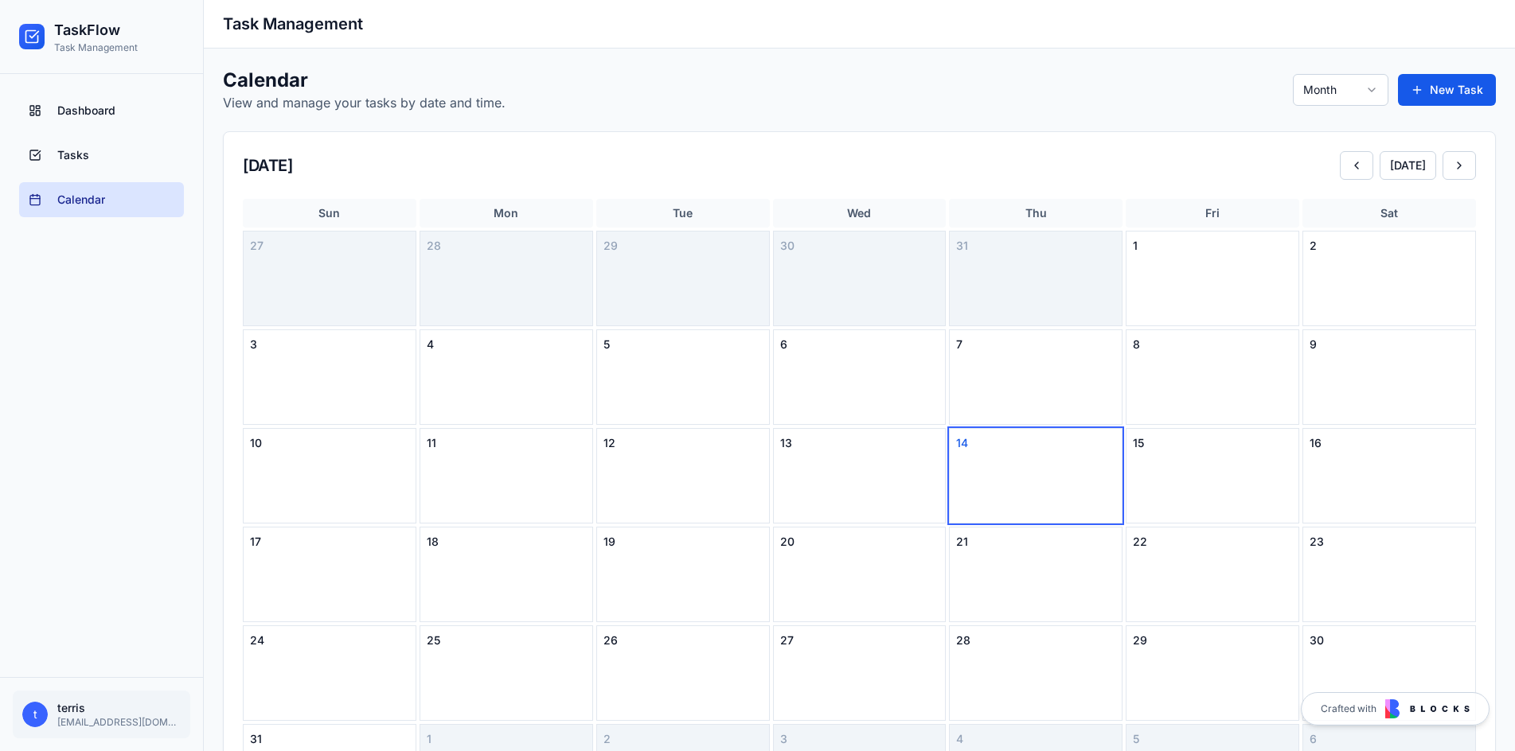
click at [1342, 88] on html "TaskFlow Task Management Dashboard Tasks Calendar t terris [EMAIL_ADDRESS][DOMA…" at bounding box center [757, 487] width 1515 height 975
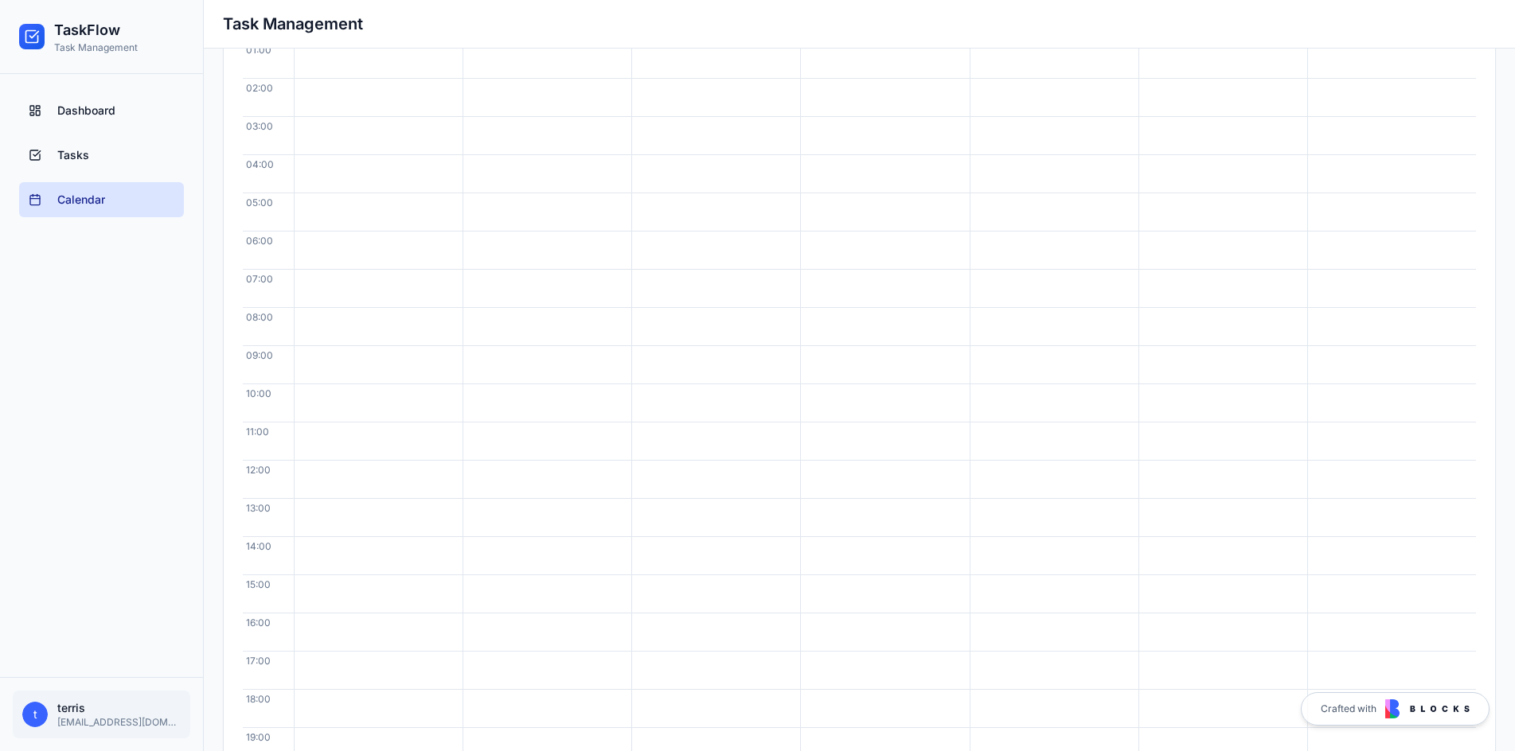
scroll to position [239, 0]
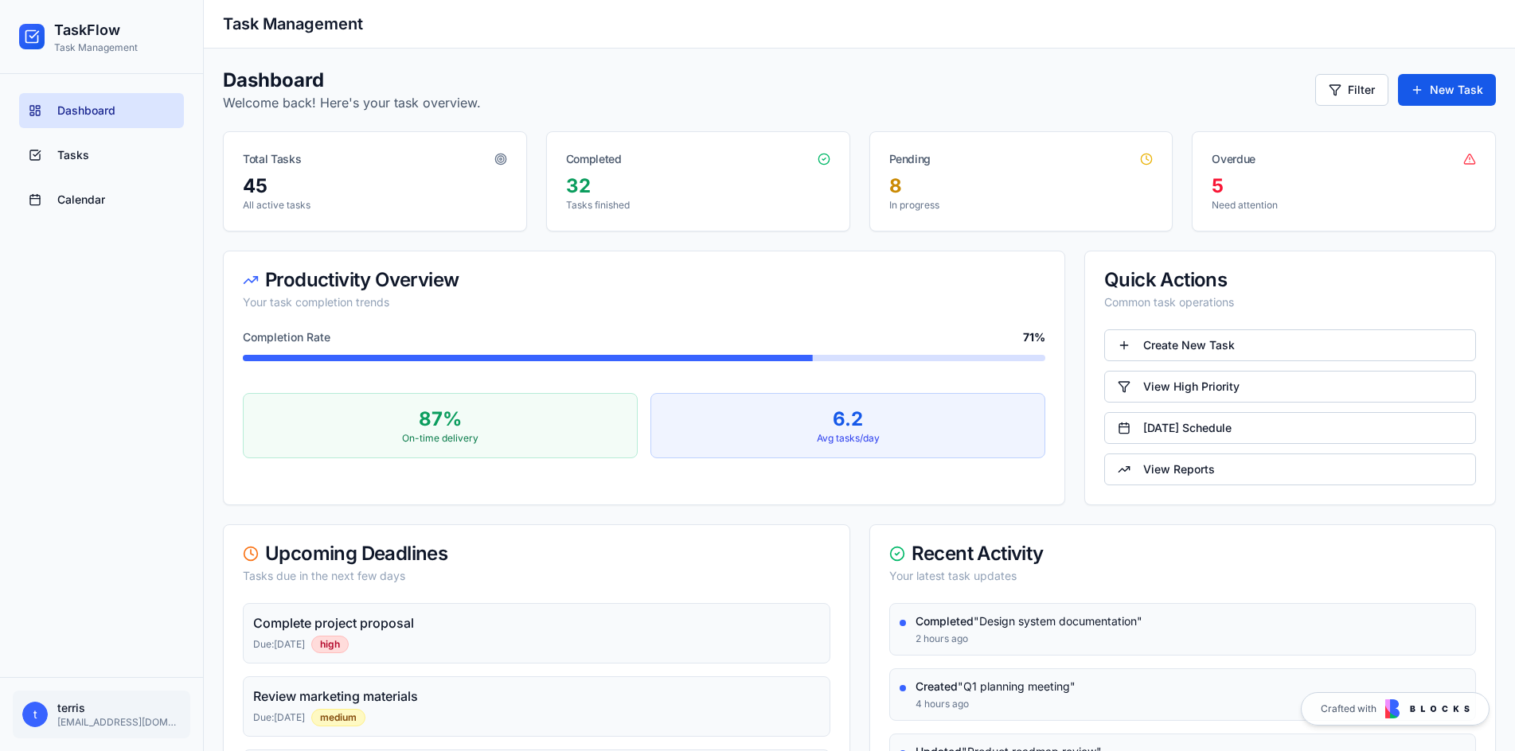
click at [61, 205] on span "Calendar" at bounding box center [81, 200] width 48 height 16
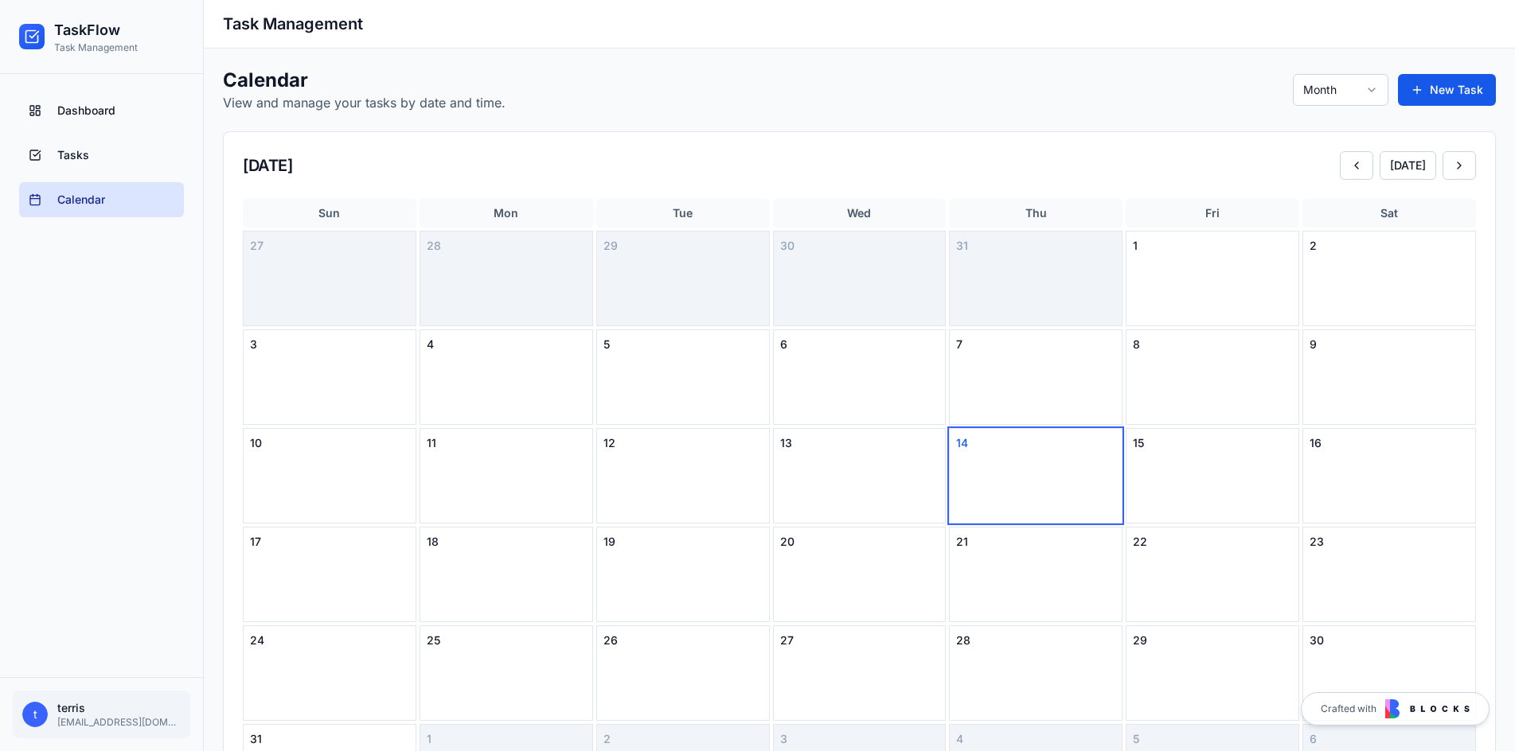
click at [1376, 97] on html "TaskFlow Task Management Dashboard Tasks Calendar t terris [EMAIL_ADDRESS][DOMA…" at bounding box center [757, 487] width 1515 height 975
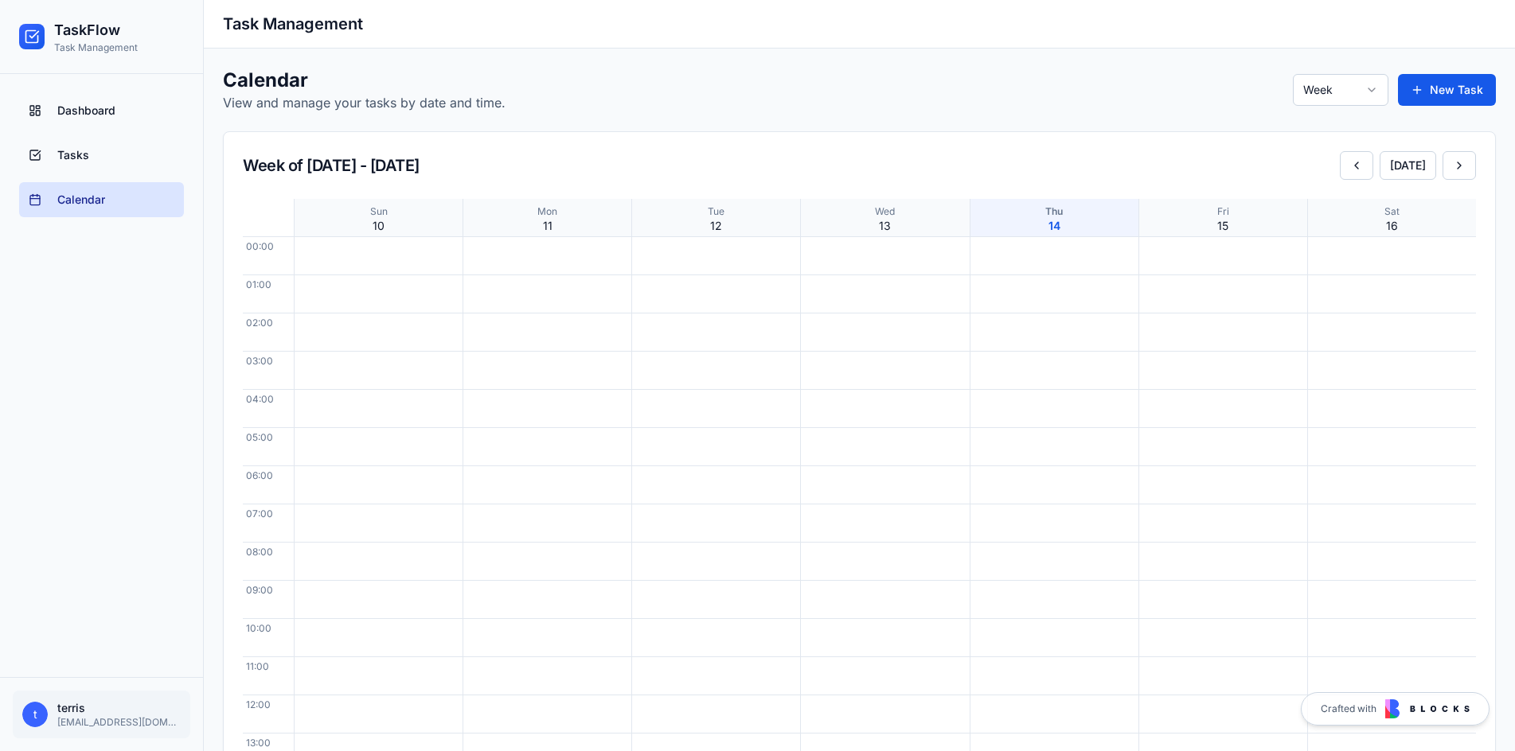
click at [91, 156] on link "Tasks" at bounding box center [101, 155] width 165 height 35
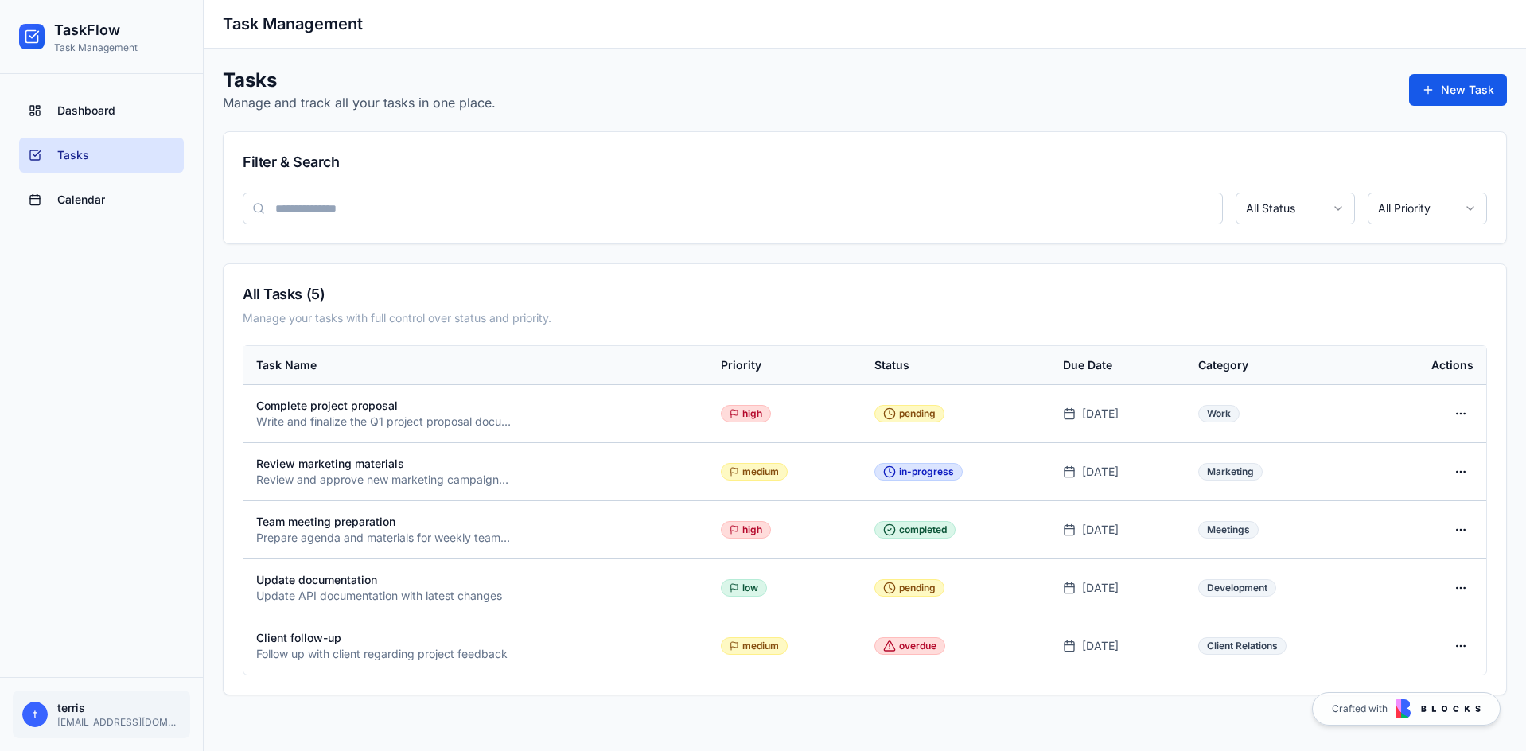
click at [1465, 649] on html "TaskFlow Task Management Dashboard Tasks Calendar t terris [EMAIL_ADDRESS][DOMA…" at bounding box center [763, 375] width 1526 height 751
click at [1417, 680] on div "Edit" at bounding box center [1423, 678] width 94 height 25
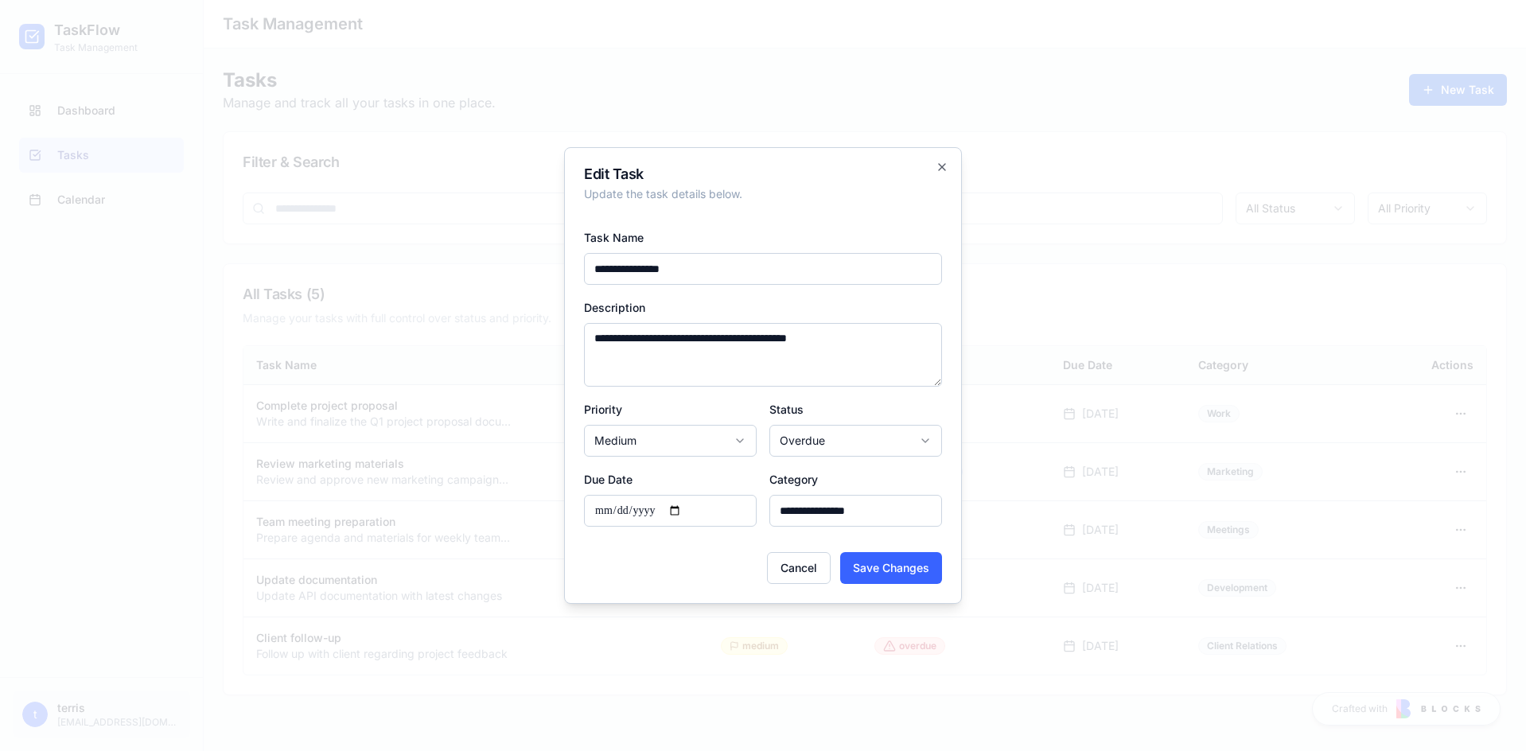
click at [688, 507] on input "**********" at bounding box center [670, 511] width 173 height 32
type input "**********"
click at [881, 572] on button "Save Changes" at bounding box center [891, 568] width 102 height 32
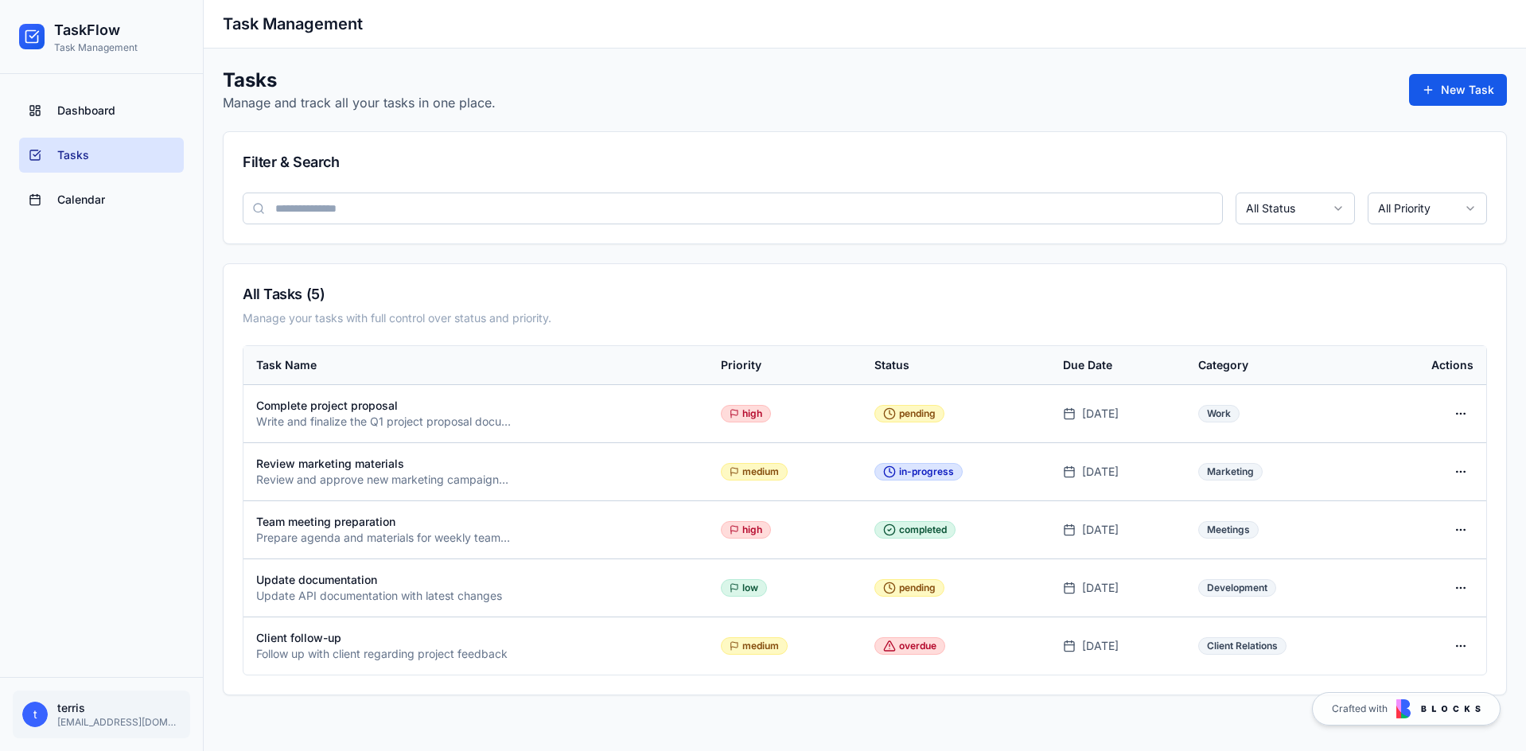
click at [80, 200] on span "Calendar" at bounding box center [81, 200] width 48 height 16
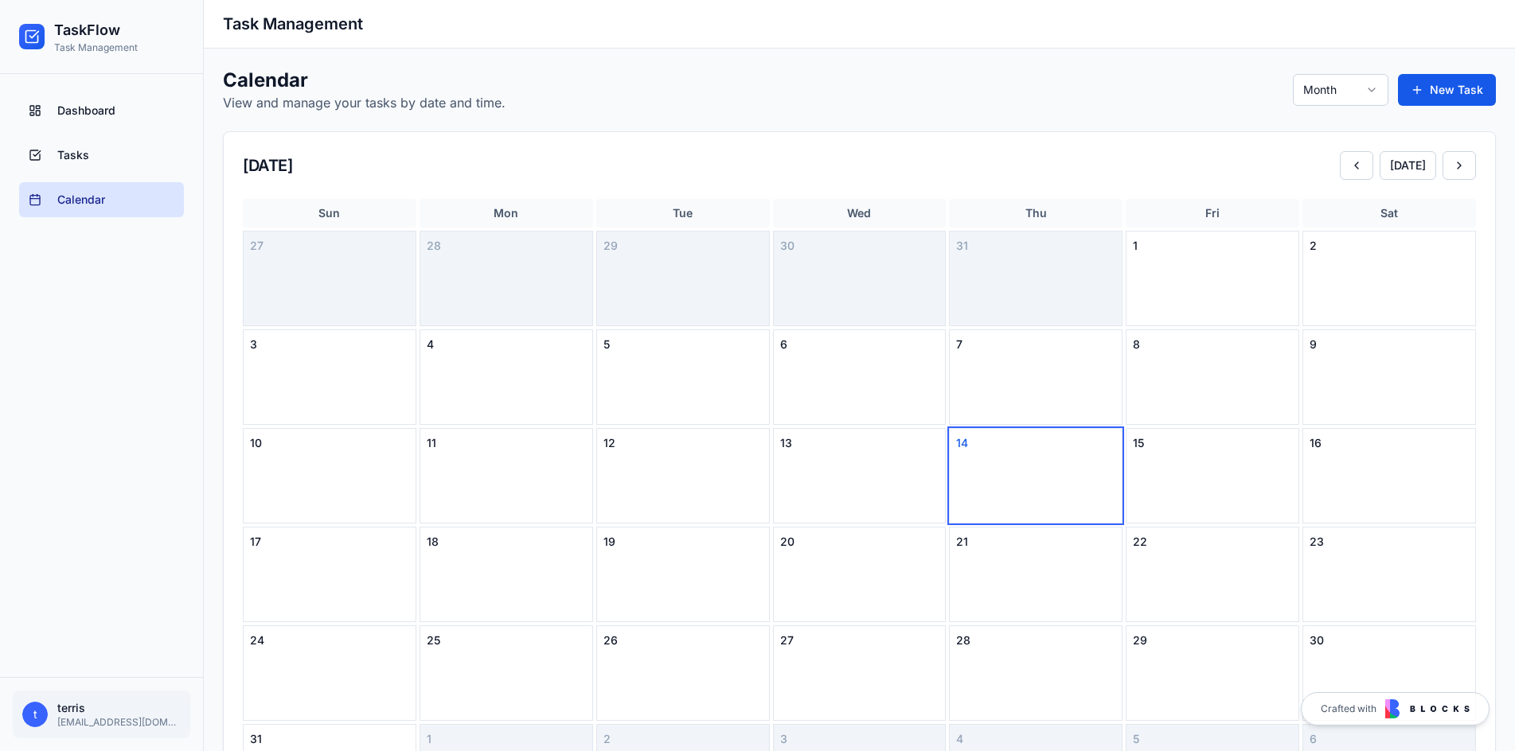
click at [1359, 449] on div "16" at bounding box center [1388, 443] width 159 height 16
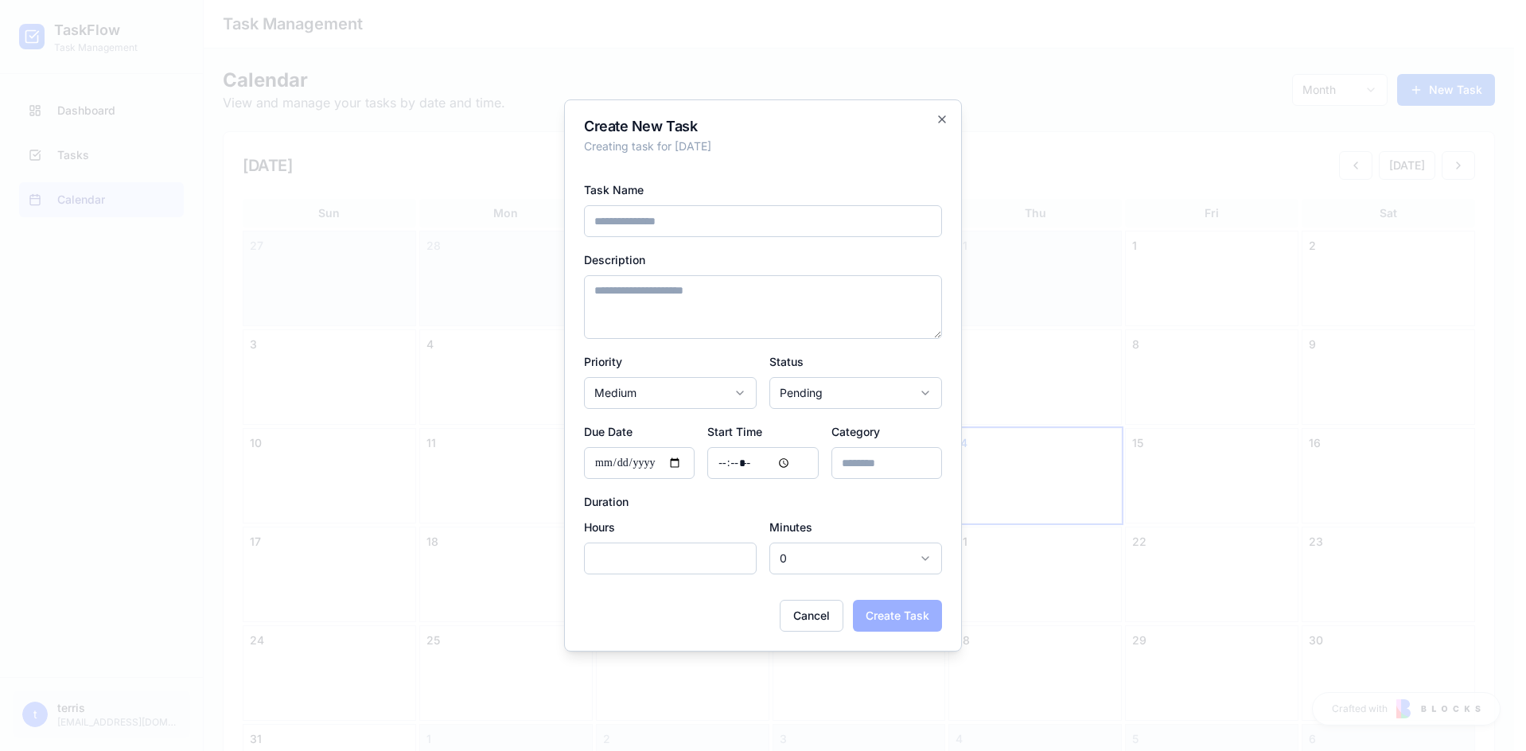
click at [1117, 248] on div at bounding box center [763, 375] width 1526 height 751
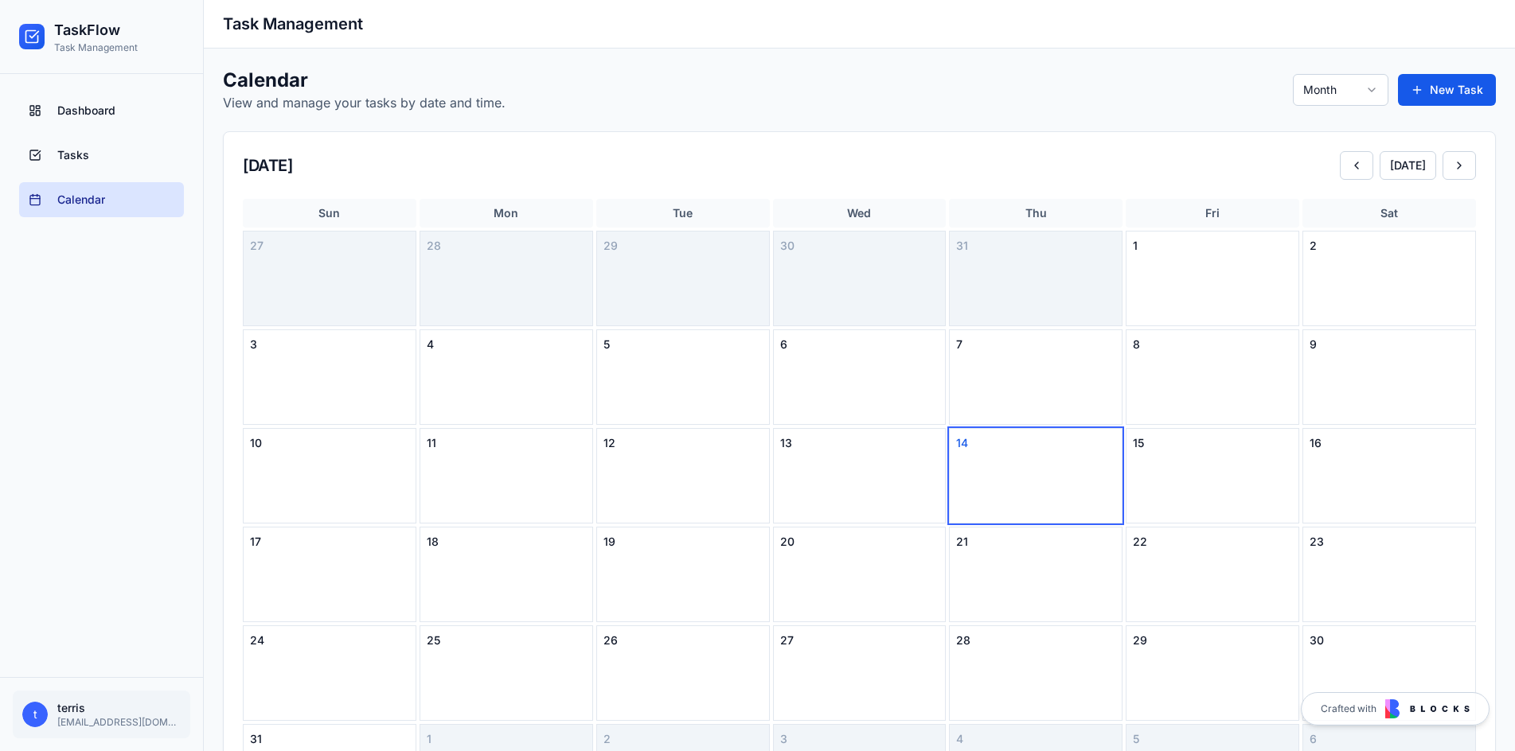
click at [1355, 96] on html "TaskFlow Task Management Dashboard Tasks Calendar t terris [EMAIL_ADDRESS][DOMA…" at bounding box center [757, 487] width 1515 height 975
